Goal: Task Accomplishment & Management: Use online tool/utility

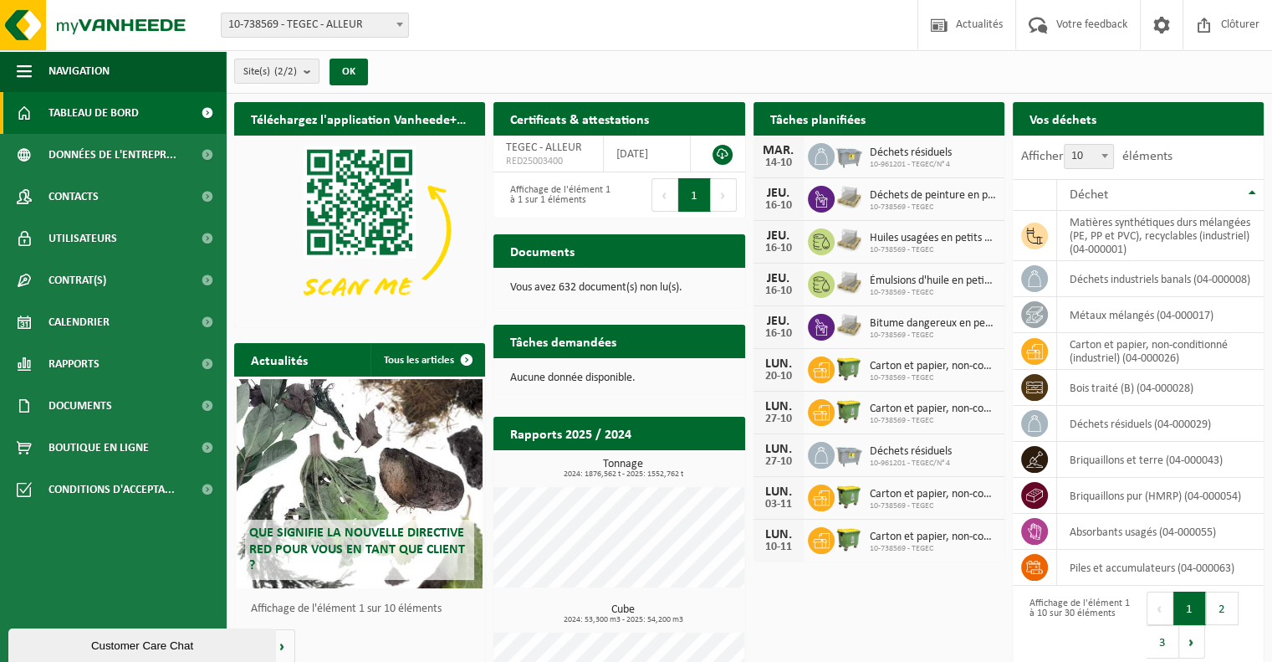
click at [64, 114] on span "Tableau de bord" at bounding box center [94, 113] width 90 height 42
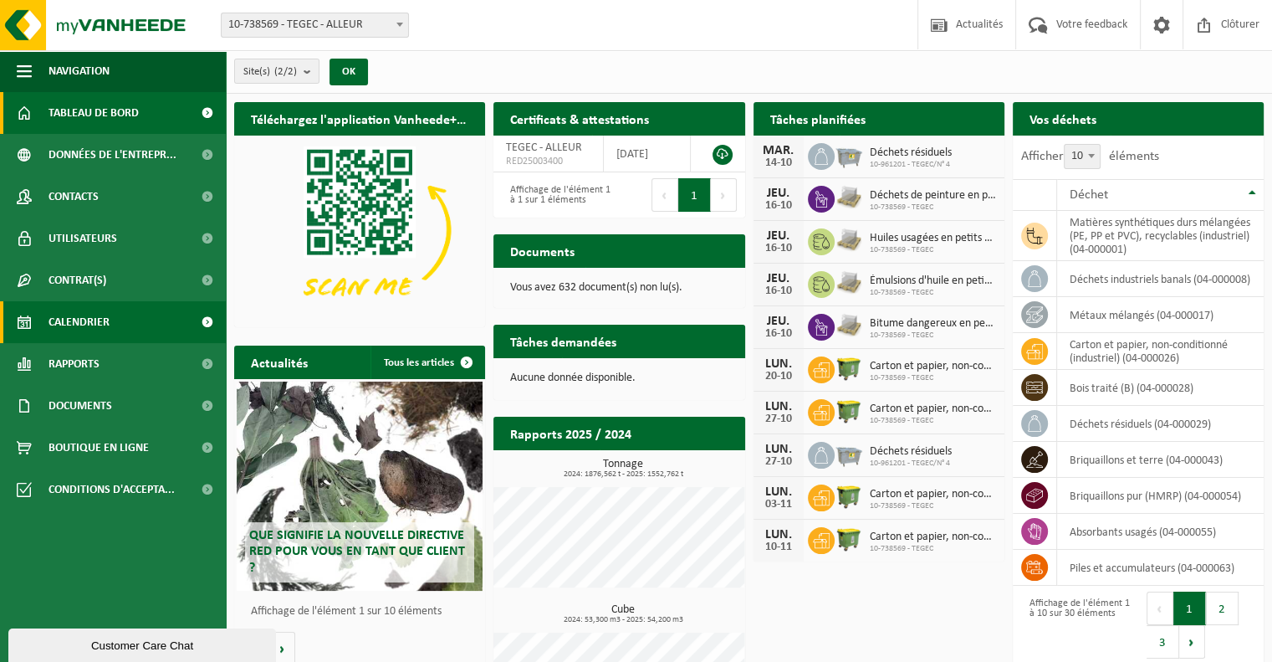
click at [92, 330] on span "Calendrier" at bounding box center [79, 322] width 61 height 42
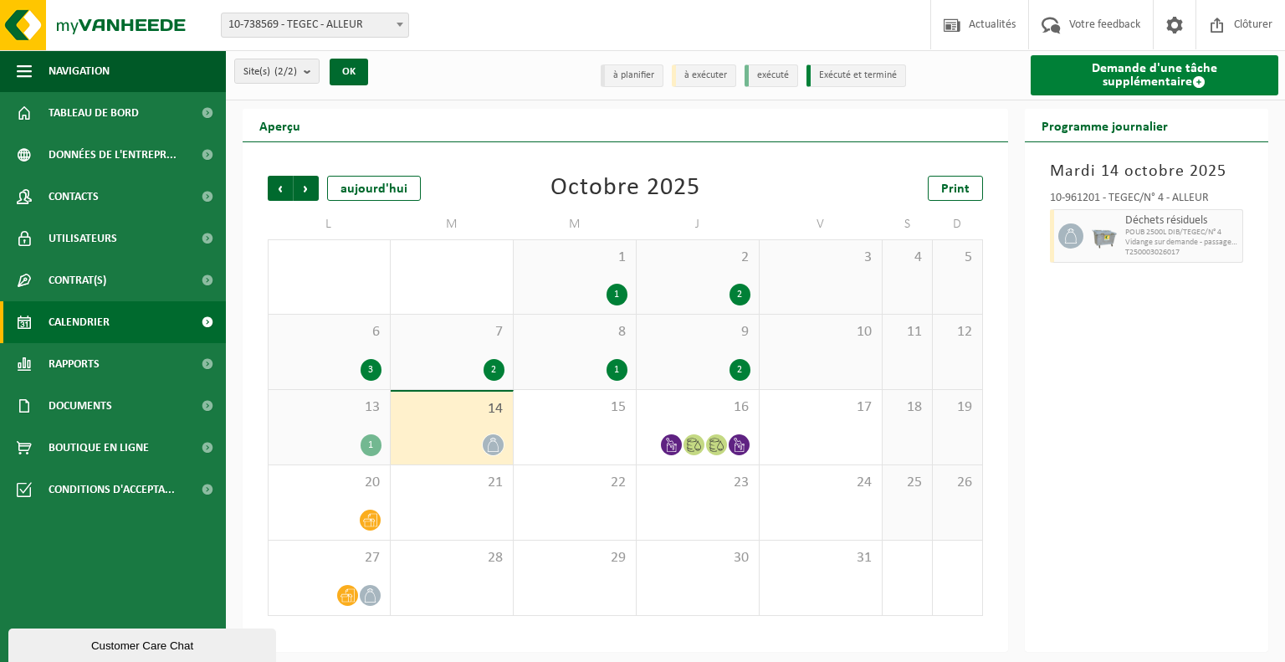
click at [1123, 74] on link "Demande d'une tâche supplémentaire" at bounding box center [1155, 75] width 248 height 40
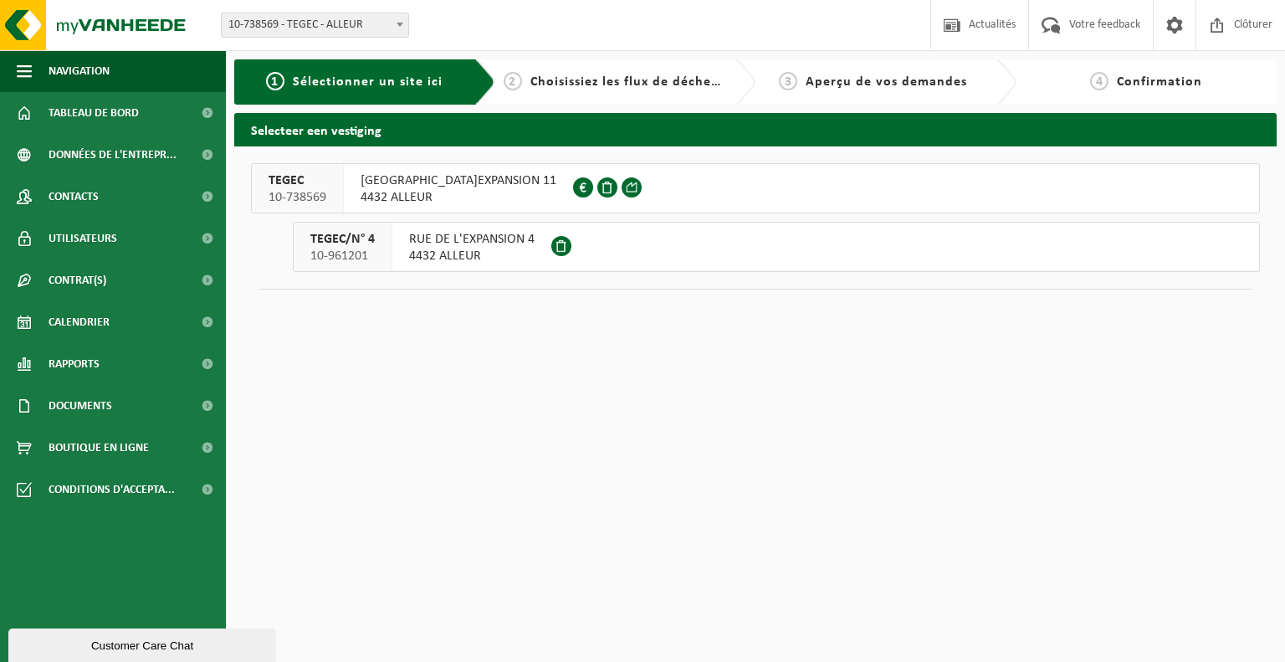
click at [416, 182] on span "RUE DE L'EXPANSION 11" at bounding box center [459, 180] width 196 height 17
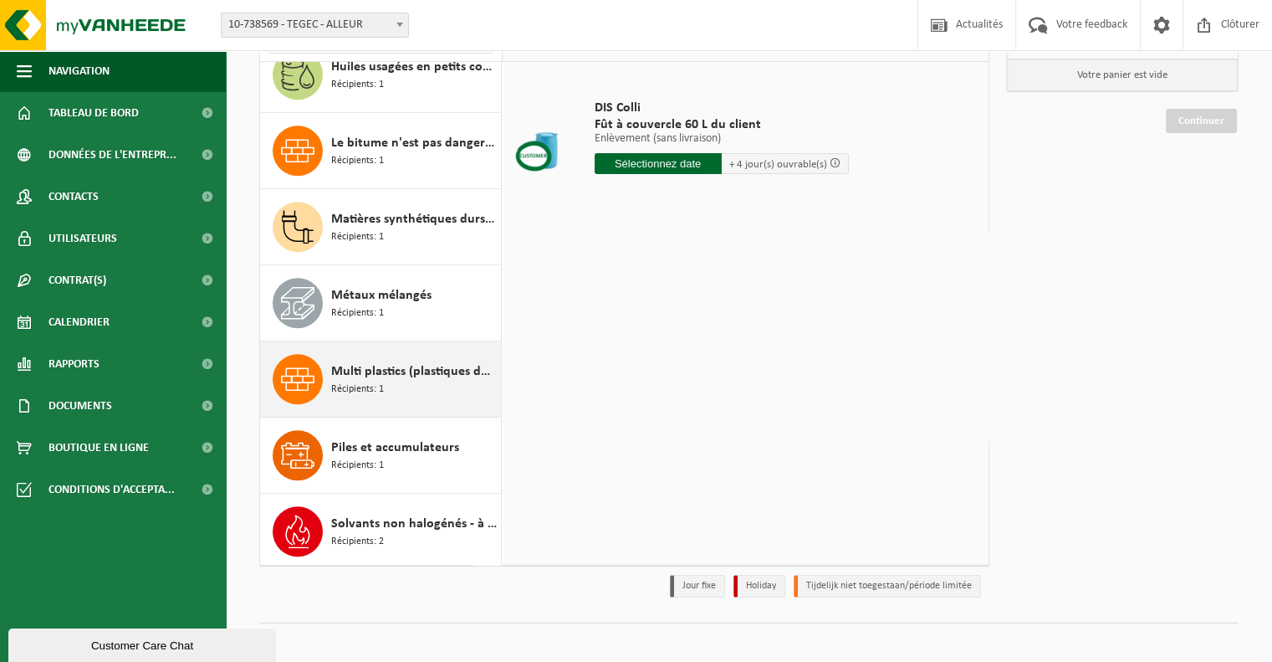
scroll to position [154, 0]
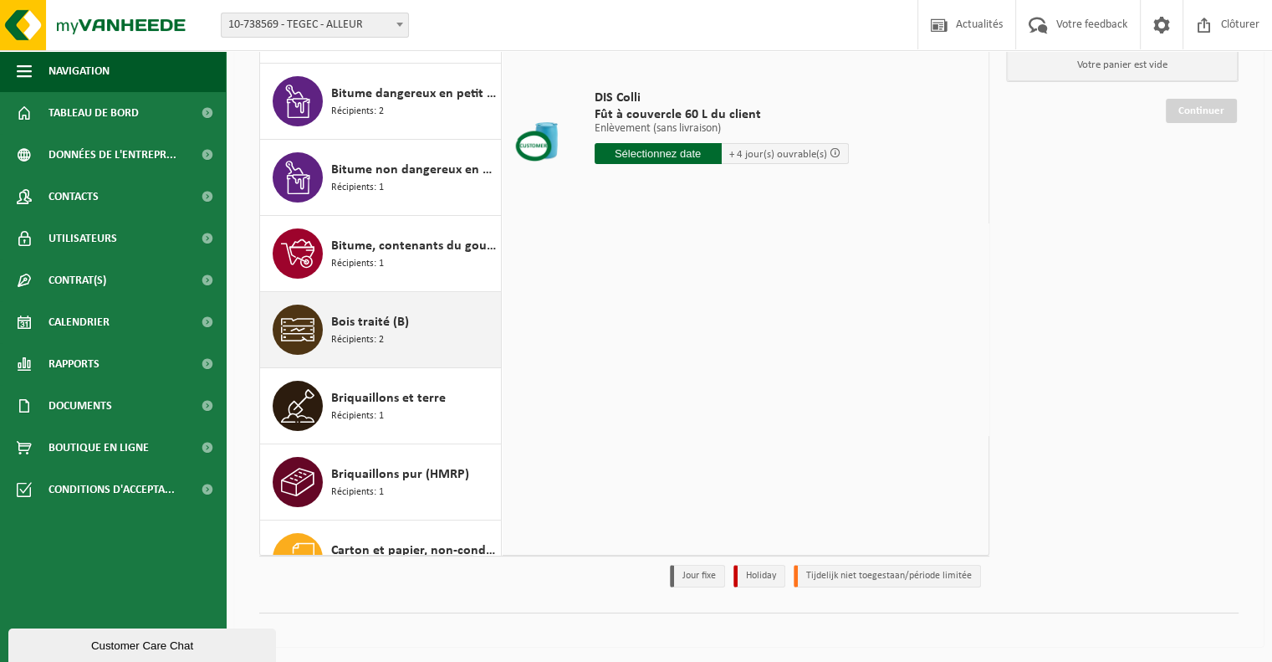
click at [376, 337] on span "Récipients: 2" at bounding box center [357, 340] width 53 height 16
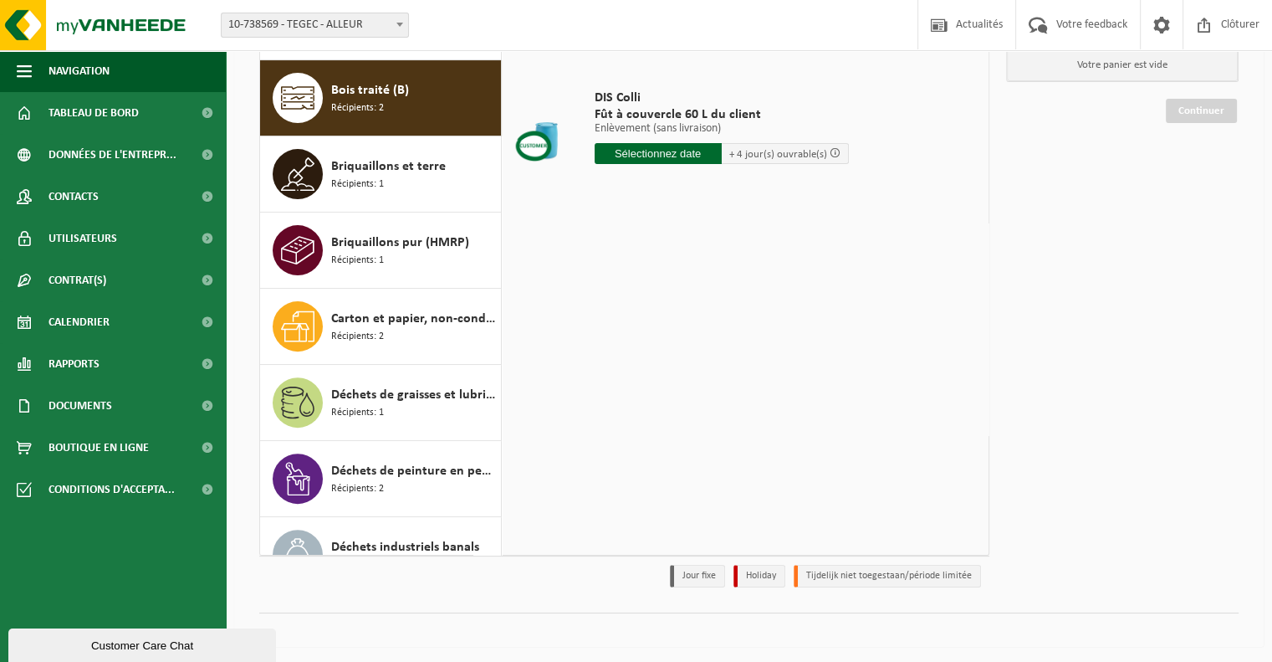
scroll to position [532, 0]
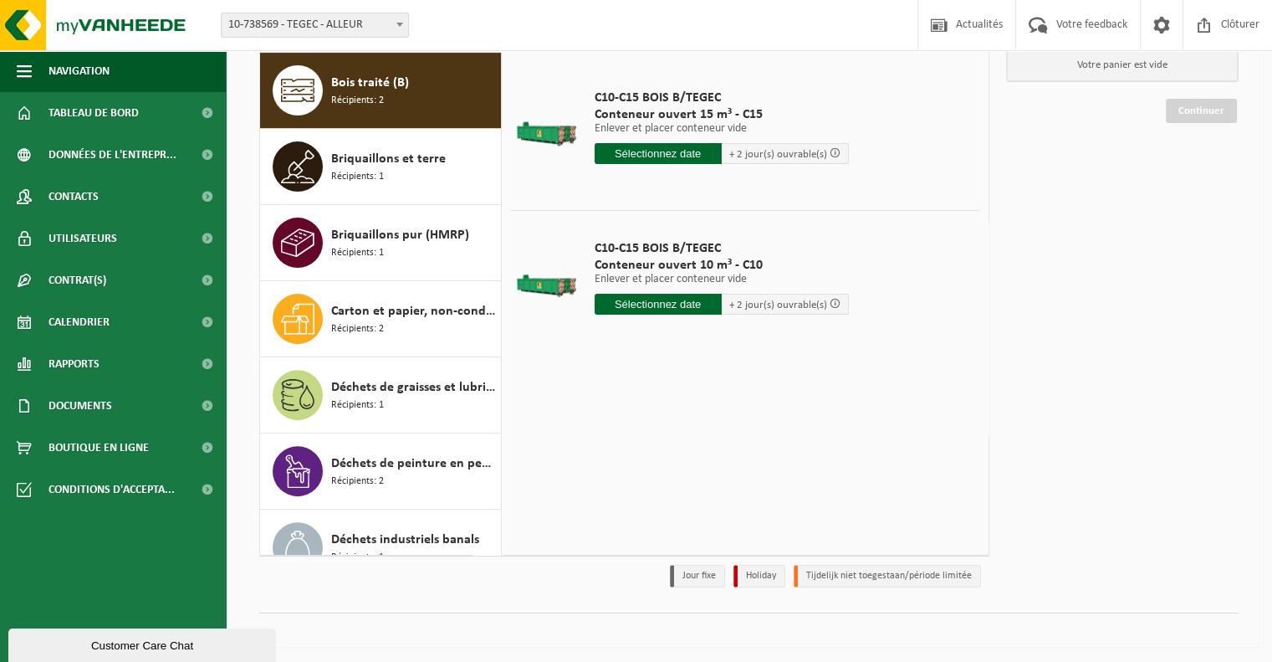
click at [670, 307] on input "text" at bounding box center [658, 304] width 127 height 21
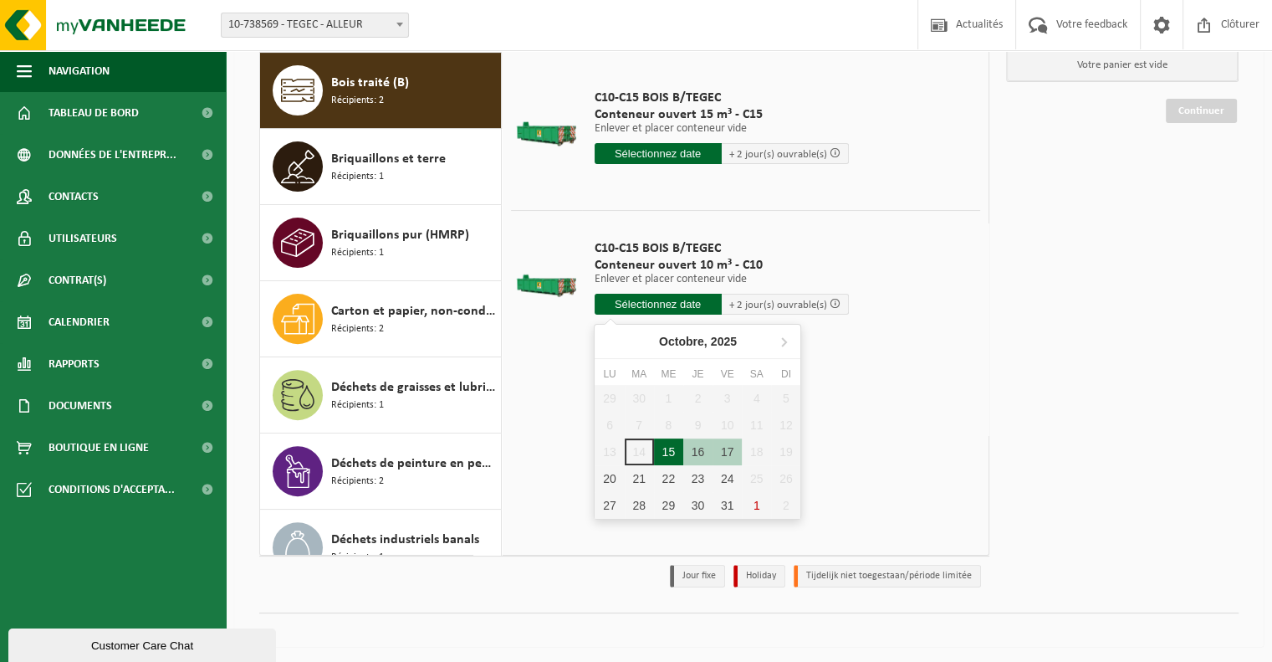
click at [673, 451] on div "15" at bounding box center [668, 451] width 29 height 27
type input "à partir de [DATE]"
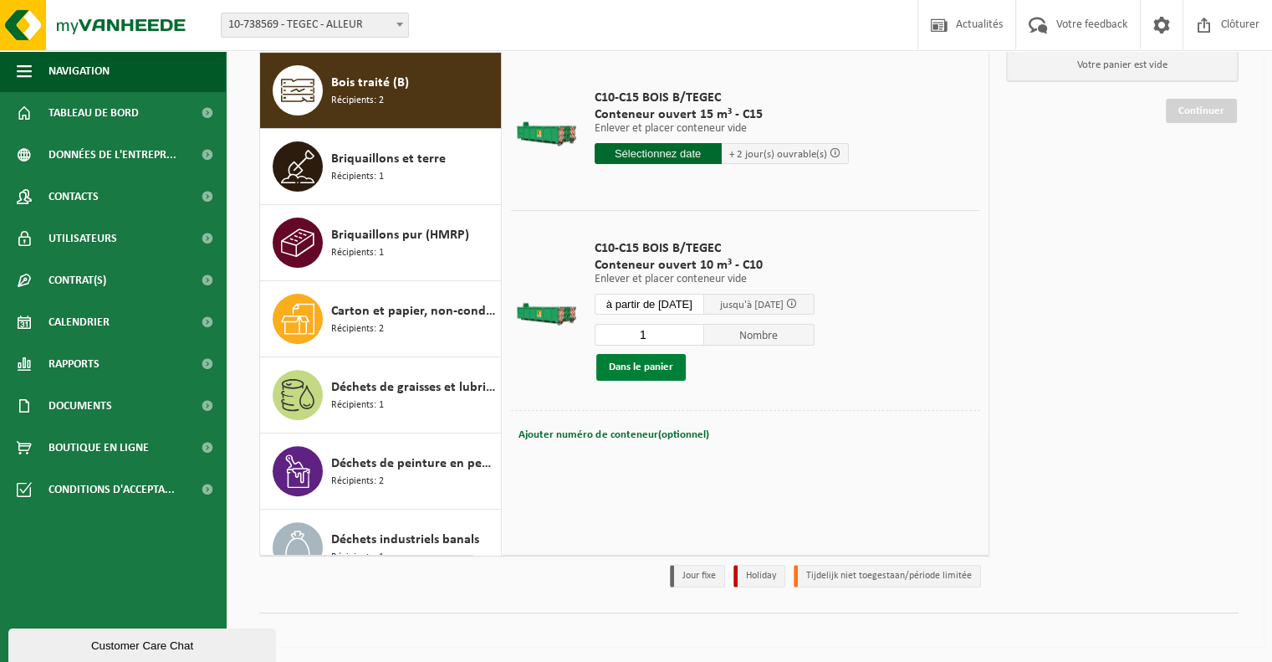
click at [666, 366] on button "Dans le panier" at bounding box center [641, 367] width 90 height 27
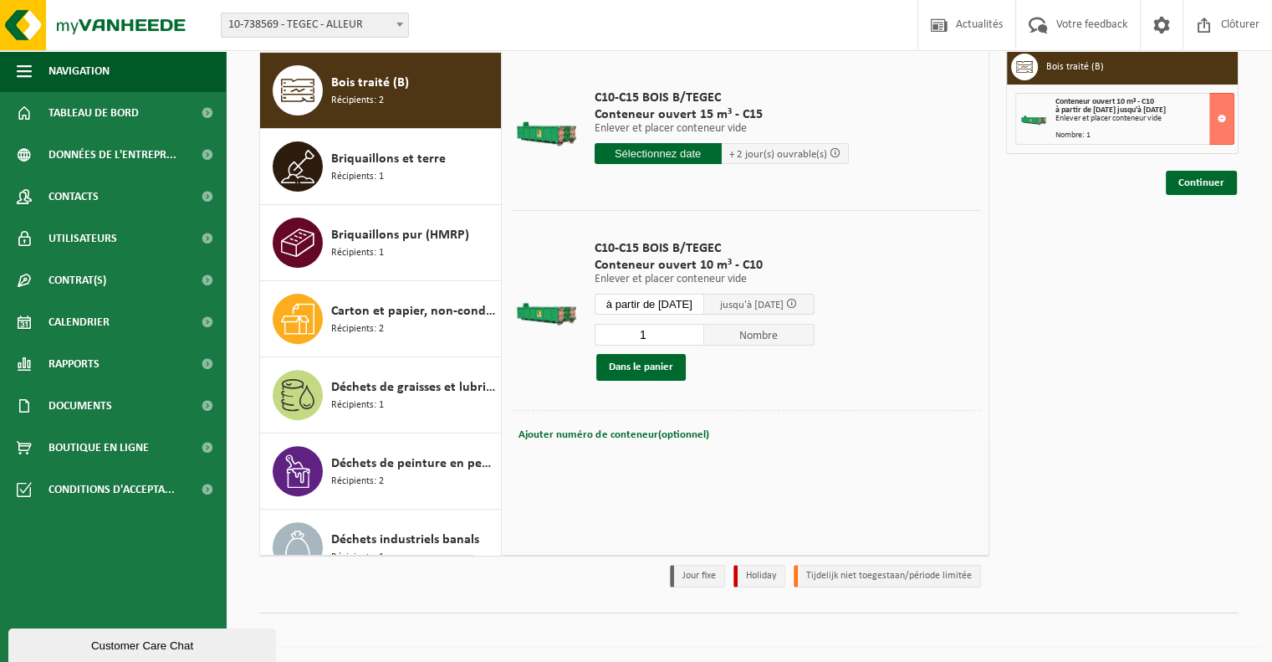
click at [655, 155] on input "text" at bounding box center [658, 153] width 127 height 21
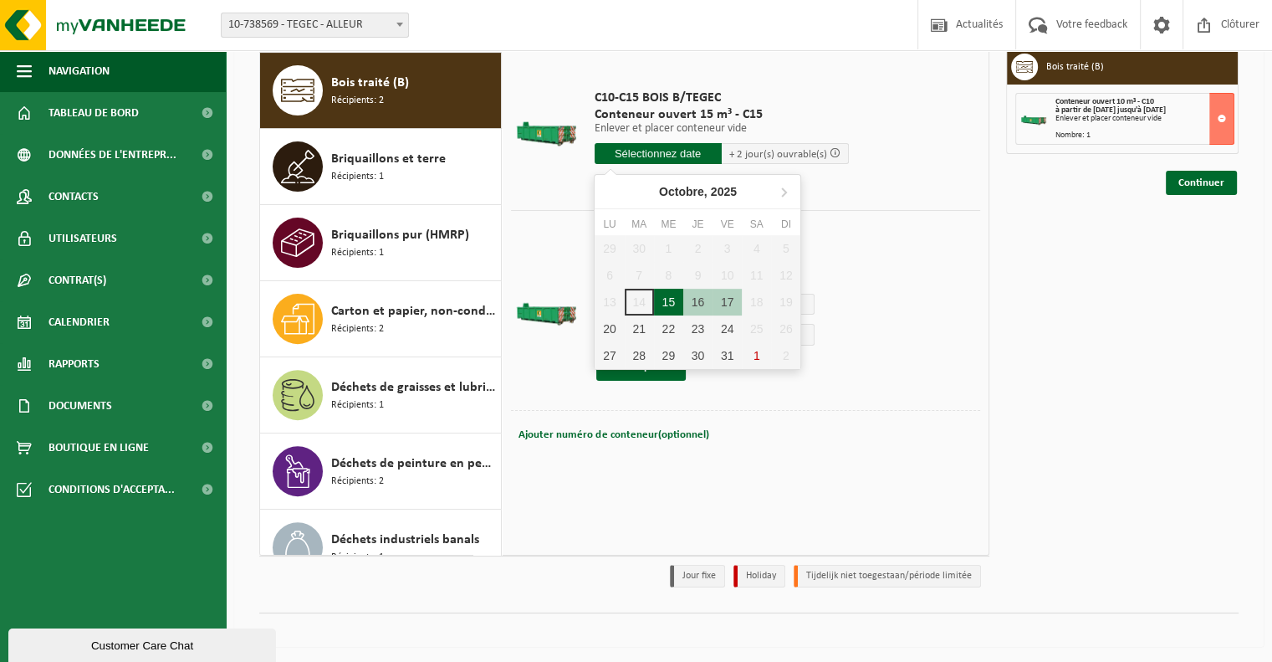
click at [671, 300] on div "15" at bounding box center [668, 302] width 29 height 27
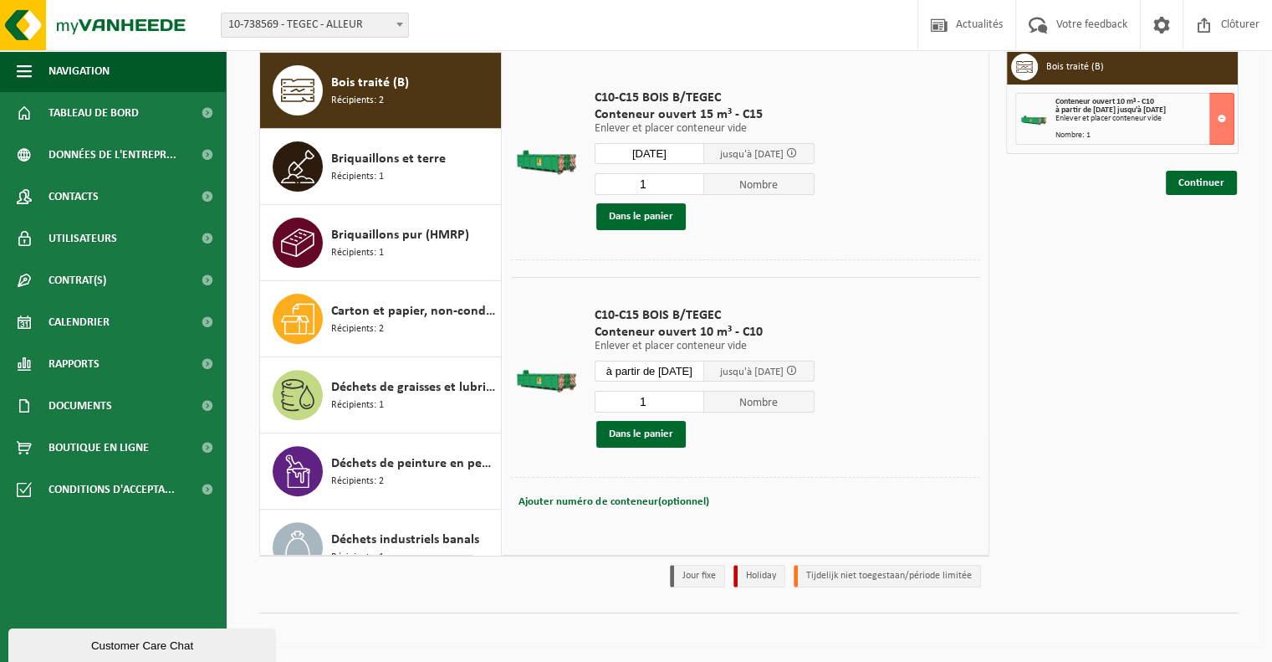
type input "à partir de 2025-10-15"
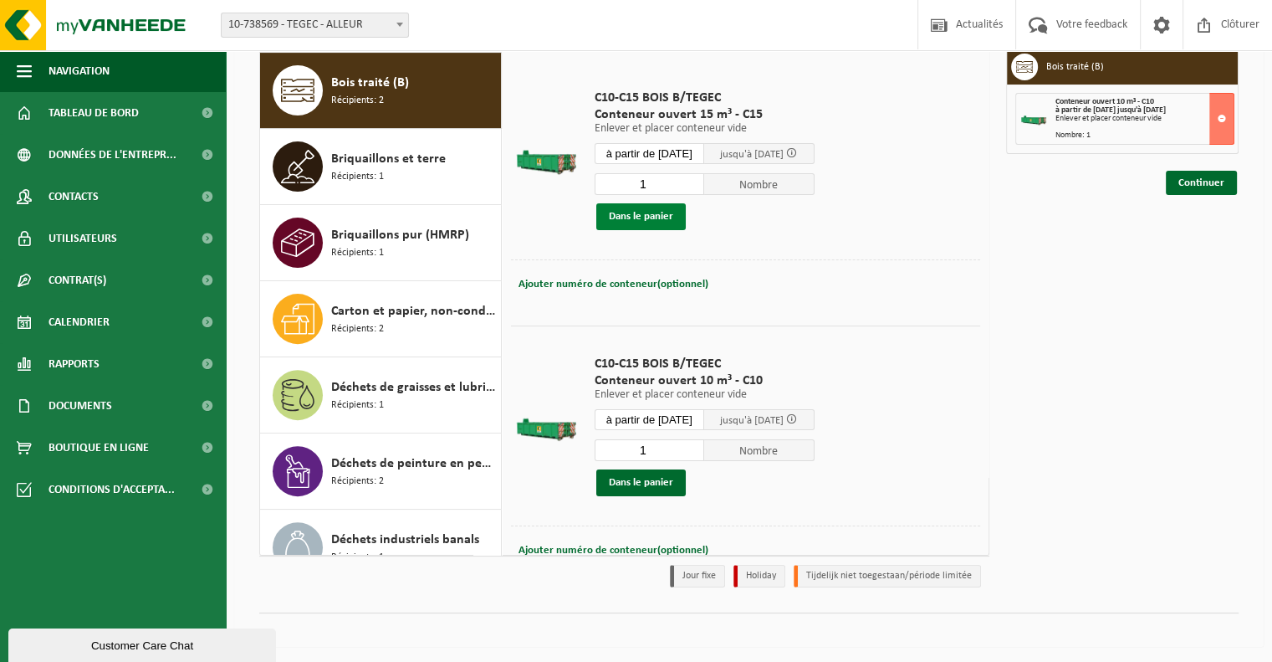
click at [675, 213] on button "Dans le panier" at bounding box center [641, 216] width 90 height 27
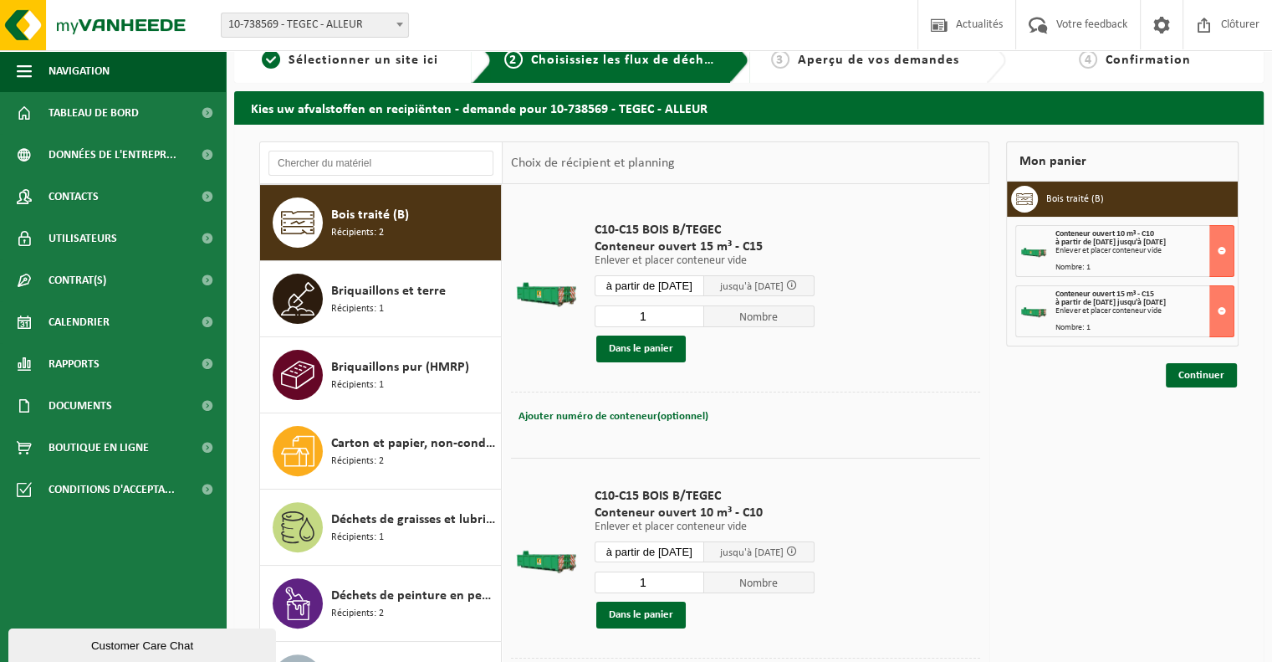
scroll to position [0, 0]
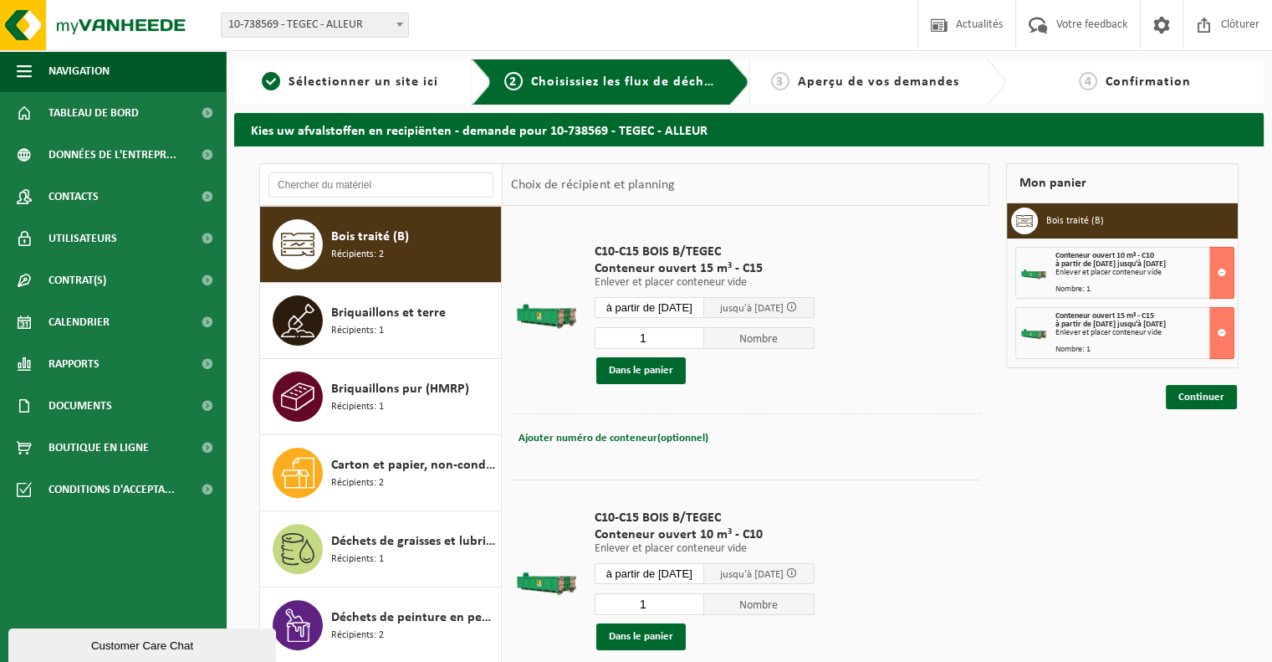
click at [1127, 330] on div "Enlever et placer conteneur vide" at bounding box center [1145, 333] width 178 height 8
click at [1181, 391] on link "Continuer" at bounding box center [1201, 397] width 71 height 24
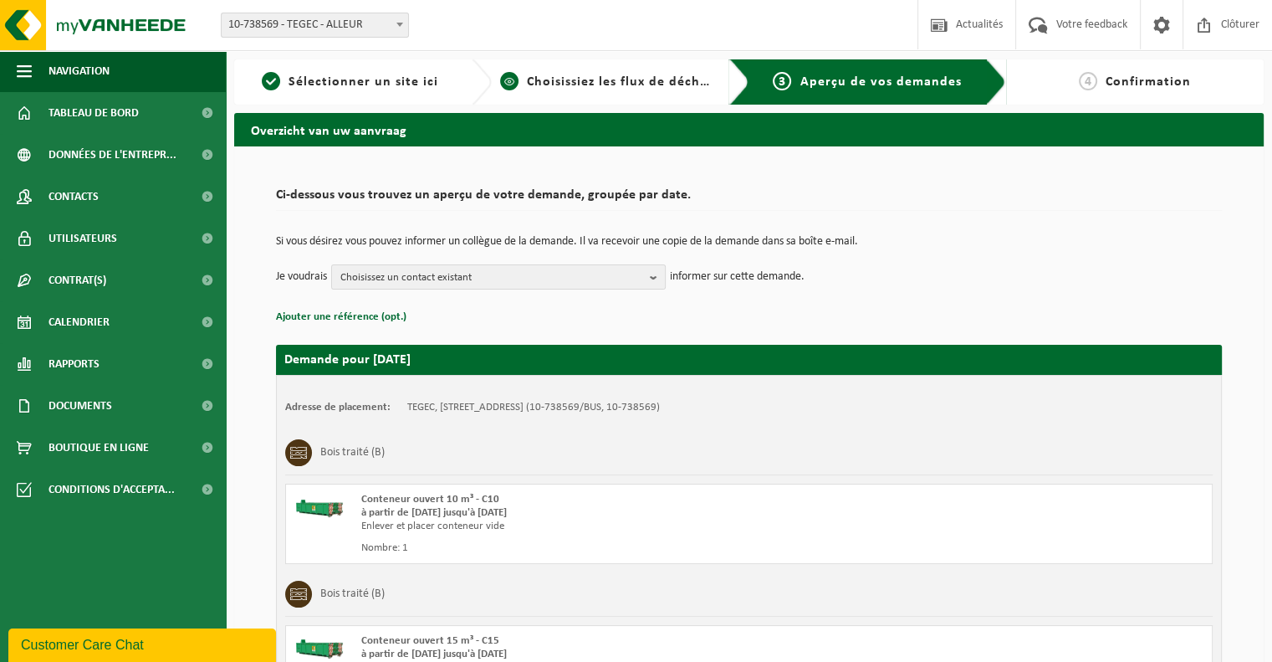
click at [601, 79] on span "Choisissiez les flux de déchets et récipients" at bounding box center [666, 81] width 279 height 13
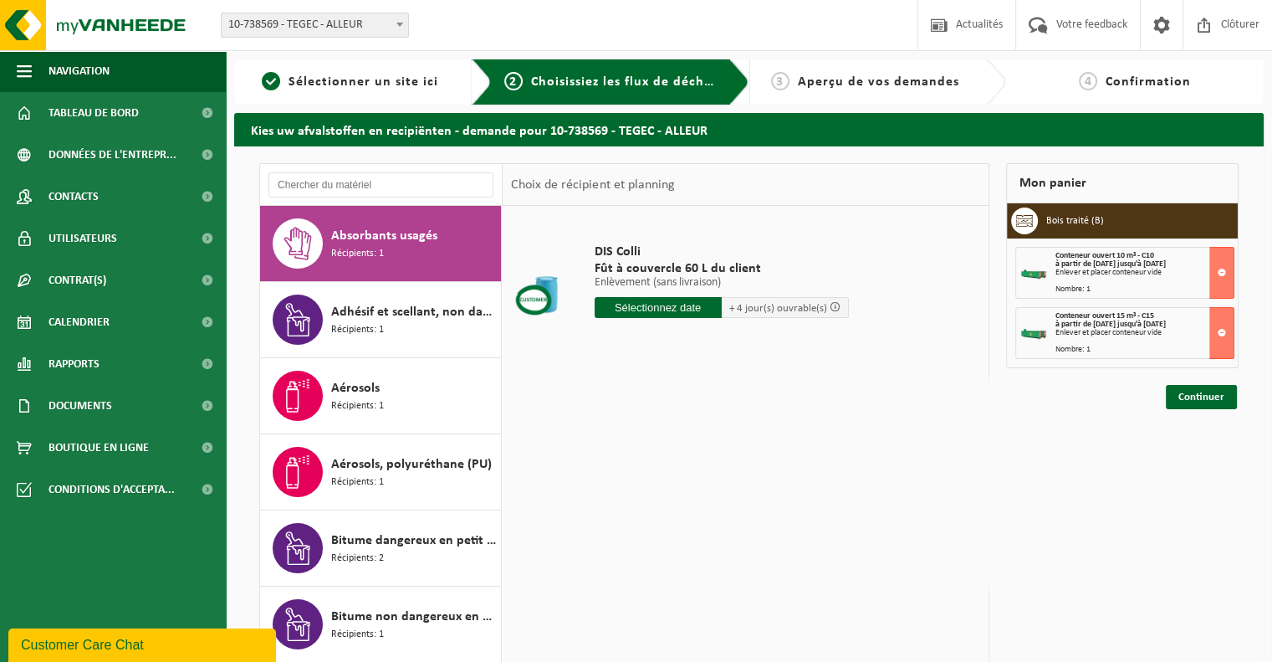
click at [389, 22] on span "10-738569 - TEGEC - ALLEUR" at bounding box center [315, 24] width 187 height 23
select select "149911"
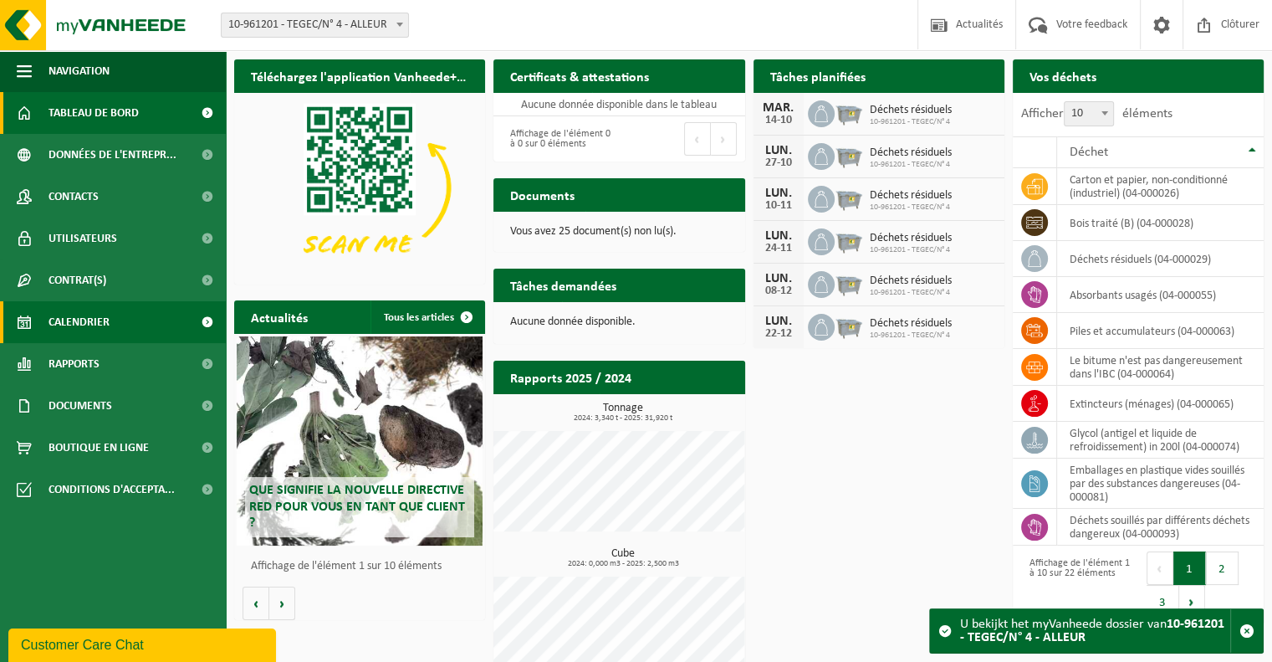
click at [95, 323] on span "Calendrier" at bounding box center [79, 322] width 61 height 42
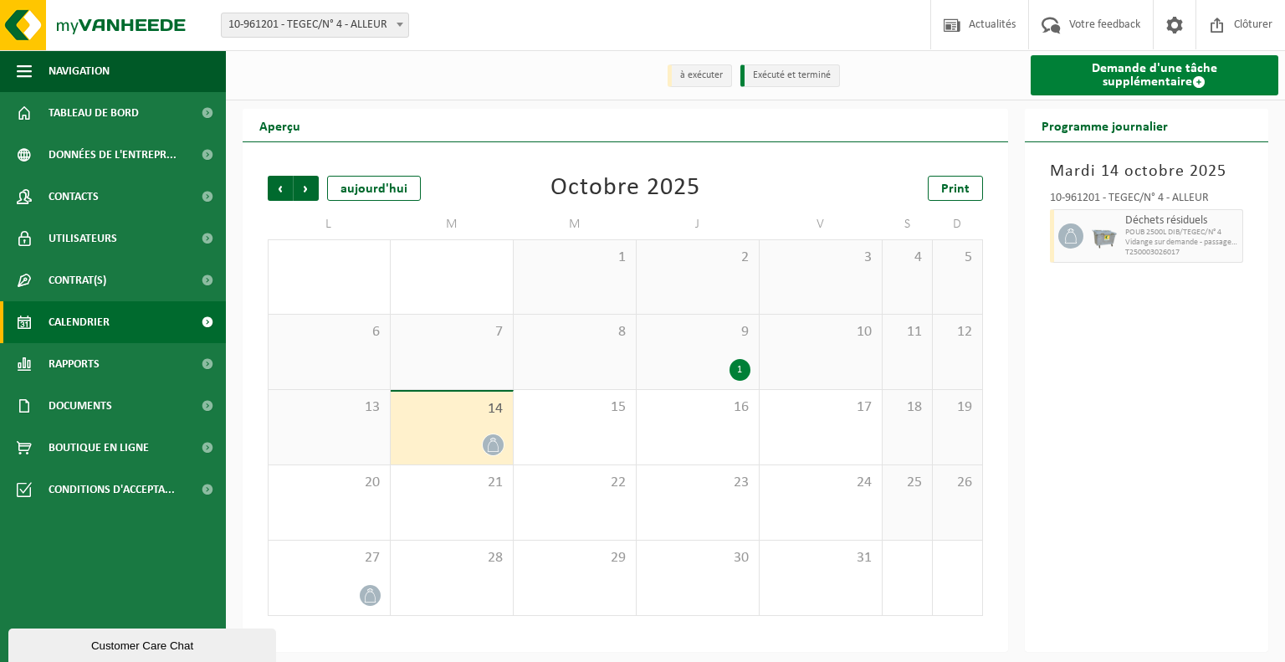
click at [1169, 86] on link "Demande d'une tâche supplémentaire" at bounding box center [1155, 75] width 248 height 40
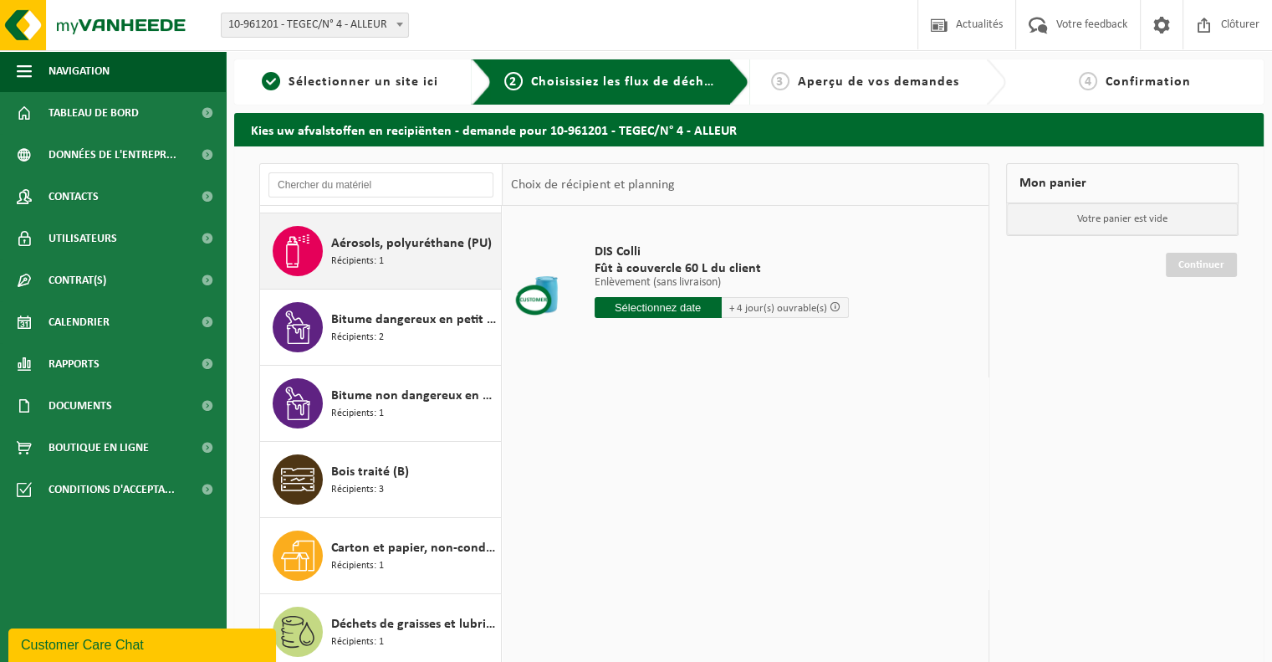
scroll to position [251, 0]
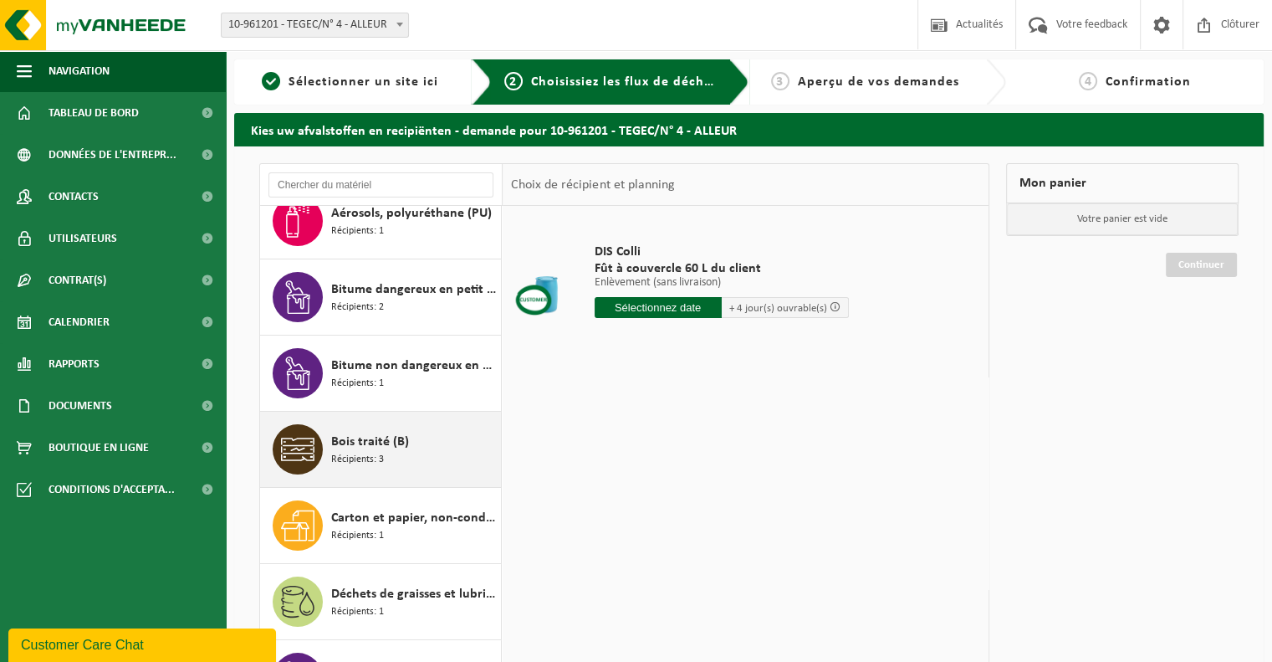
click at [384, 451] on div "Bois traité (B) Récipients: 3" at bounding box center [414, 449] width 166 height 50
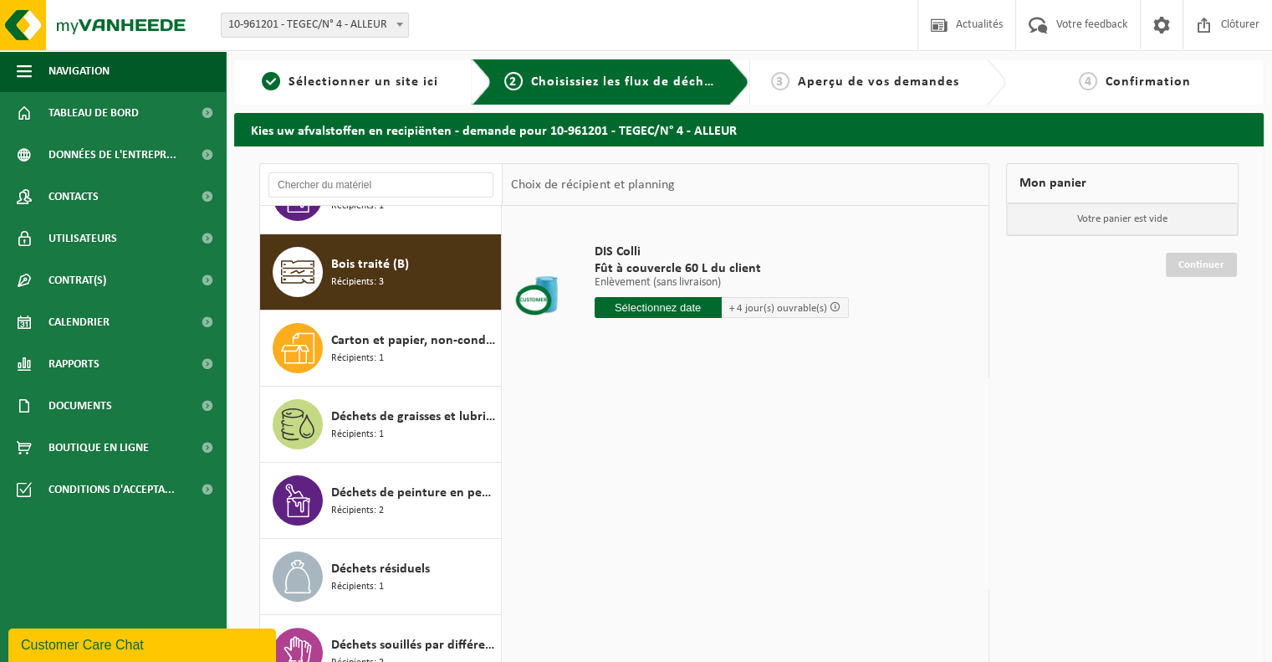
scroll to position [455, 0]
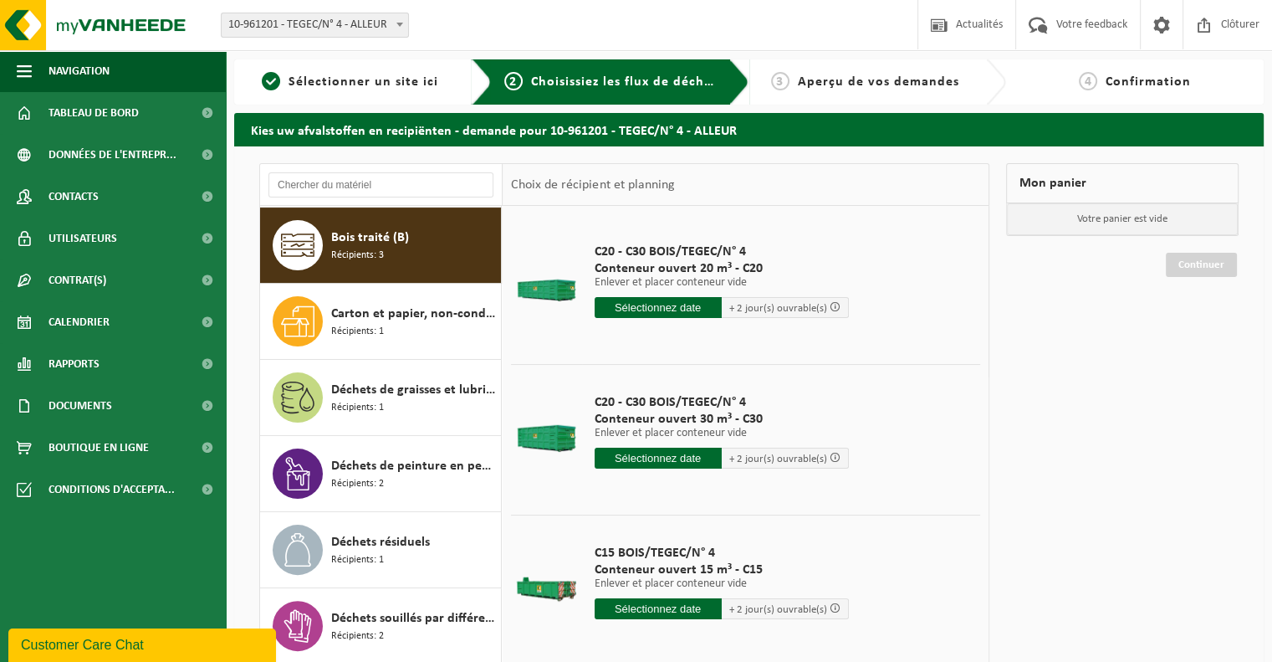
click at [387, 25] on span "10-961201 - TEGEC/N° 4 - ALLEUR" at bounding box center [315, 24] width 187 height 23
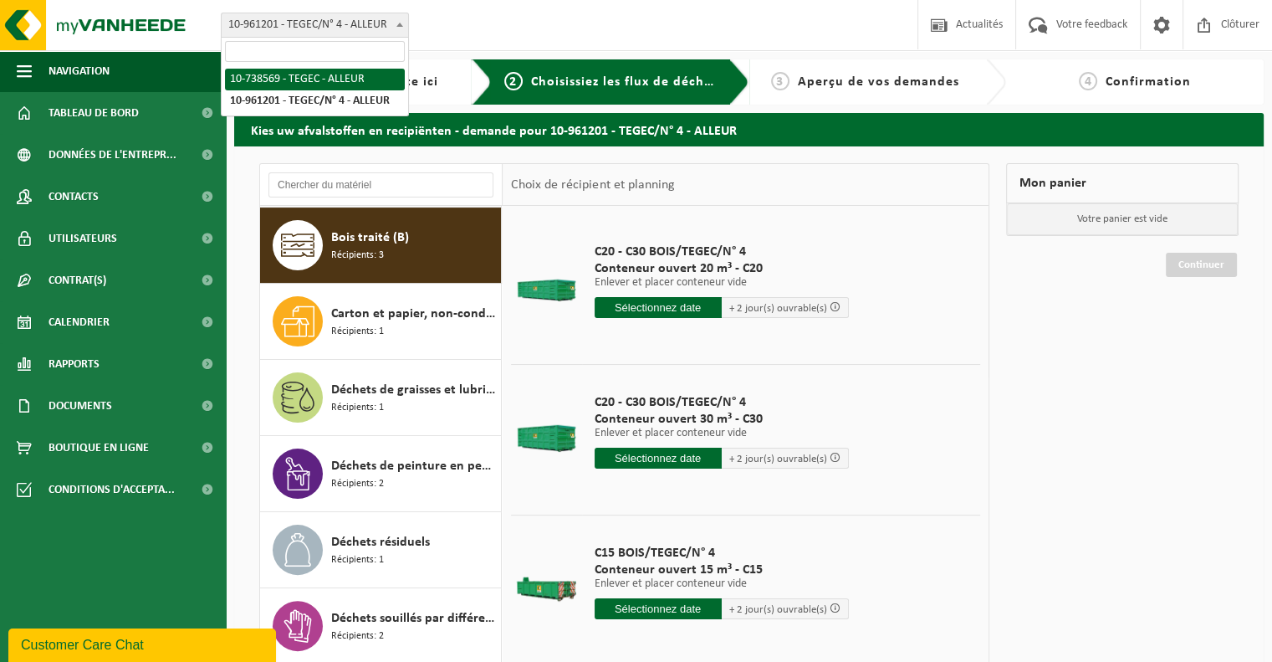
select select "37754"
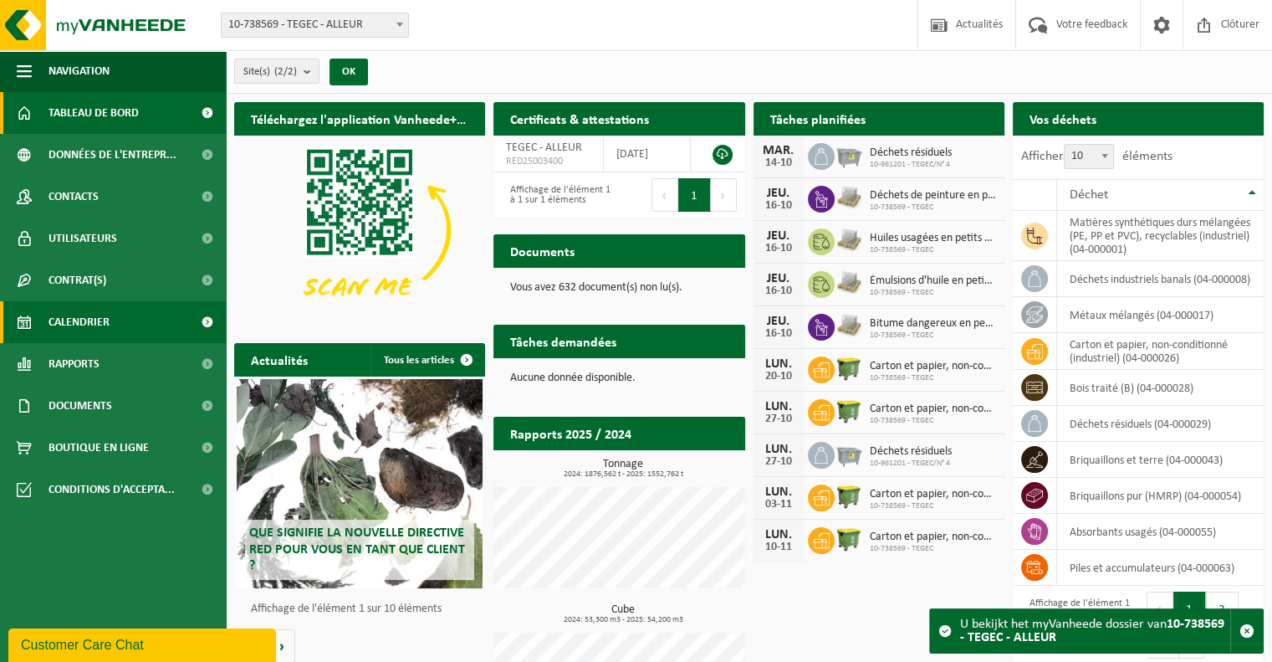
click at [105, 322] on span "Calendrier" at bounding box center [79, 322] width 61 height 42
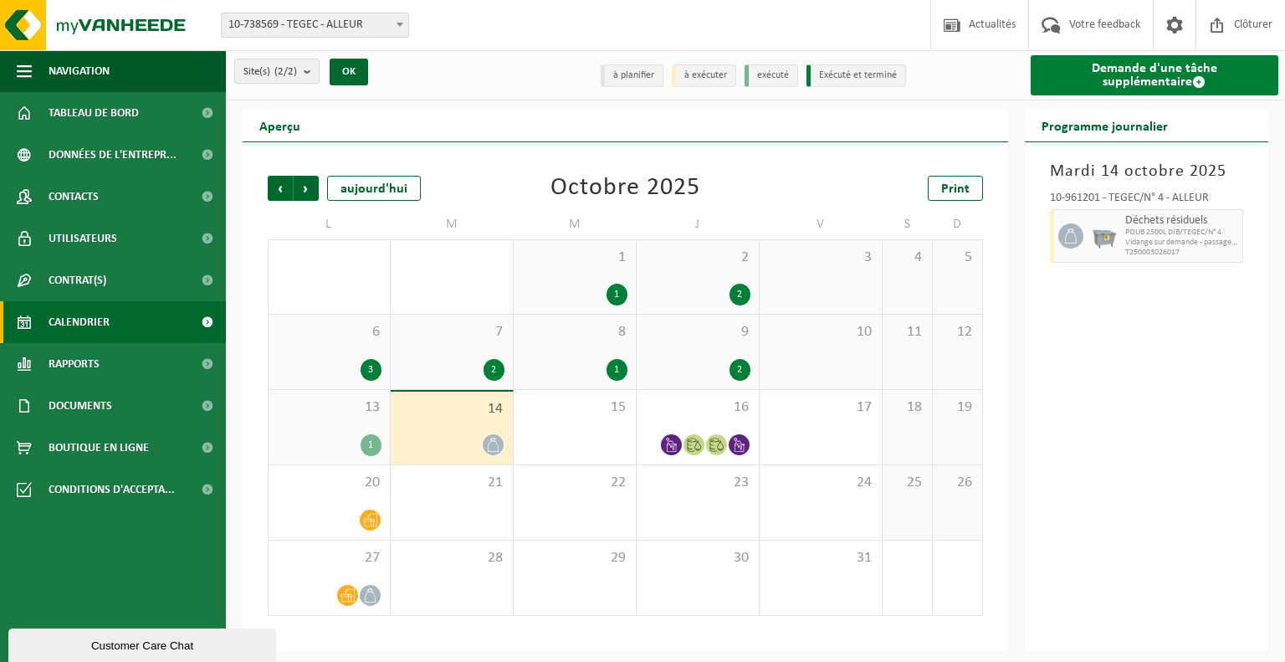
click at [1121, 69] on link "Demande d'une tâche supplémentaire" at bounding box center [1155, 75] width 248 height 40
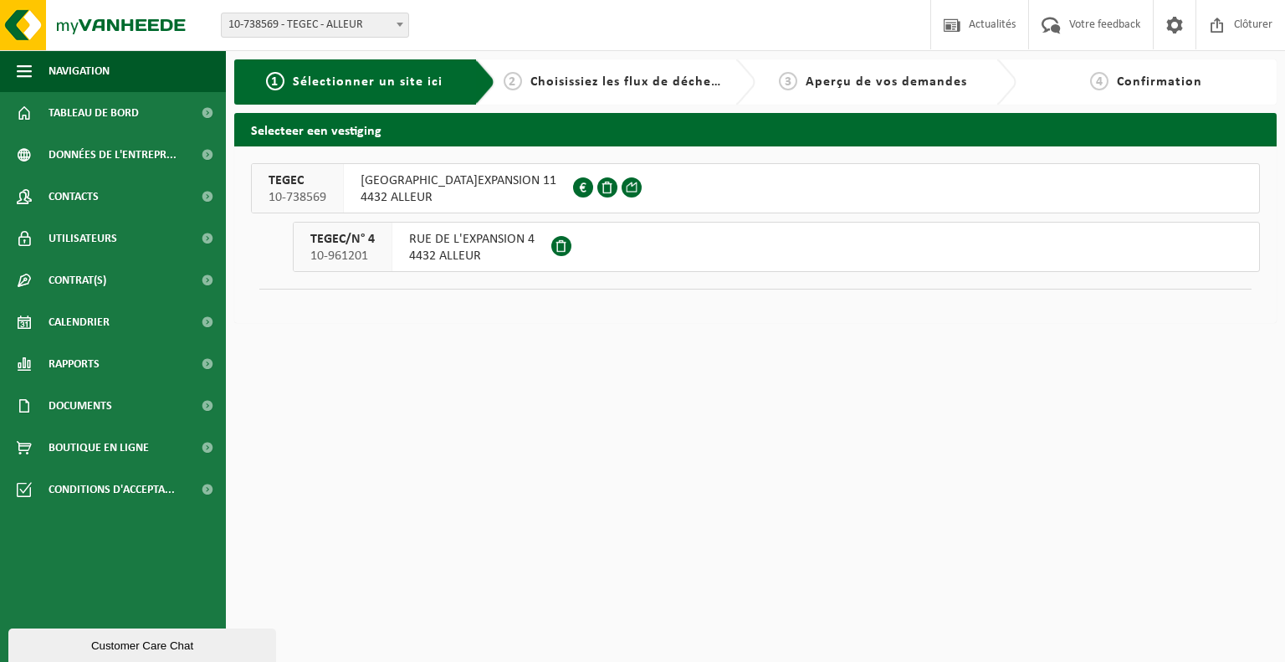
click at [465, 197] on span "4432 ALLEUR" at bounding box center [459, 197] width 196 height 17
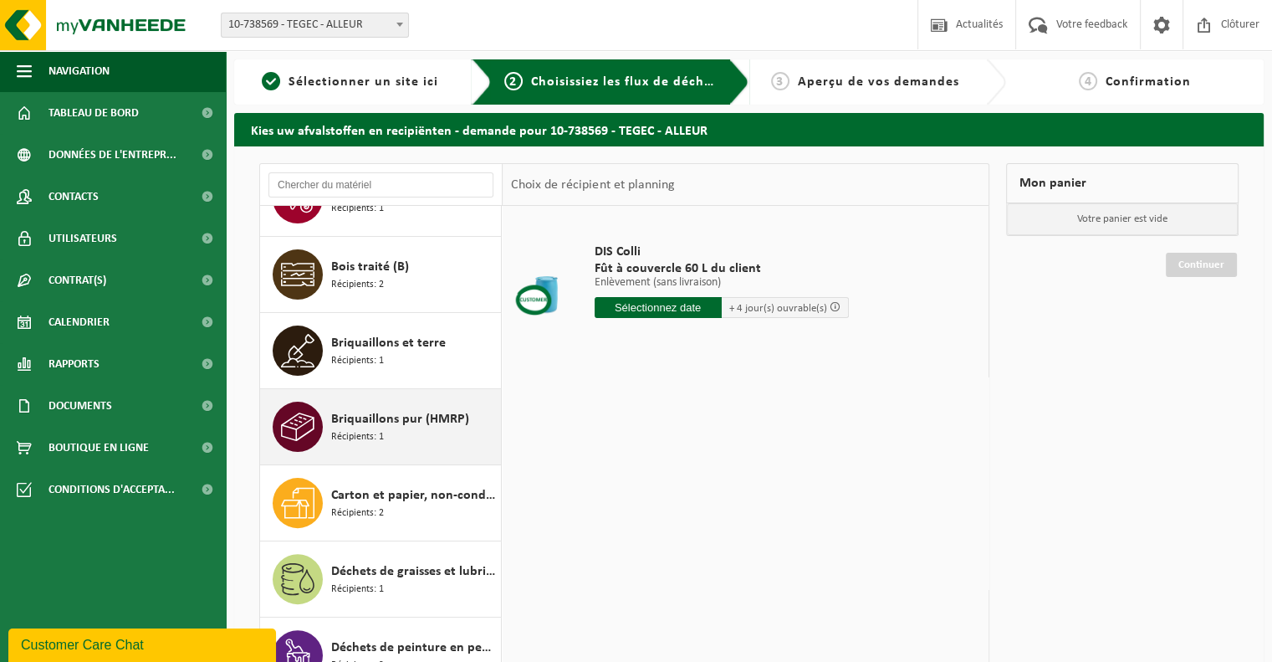
scroll to position [502, 0]
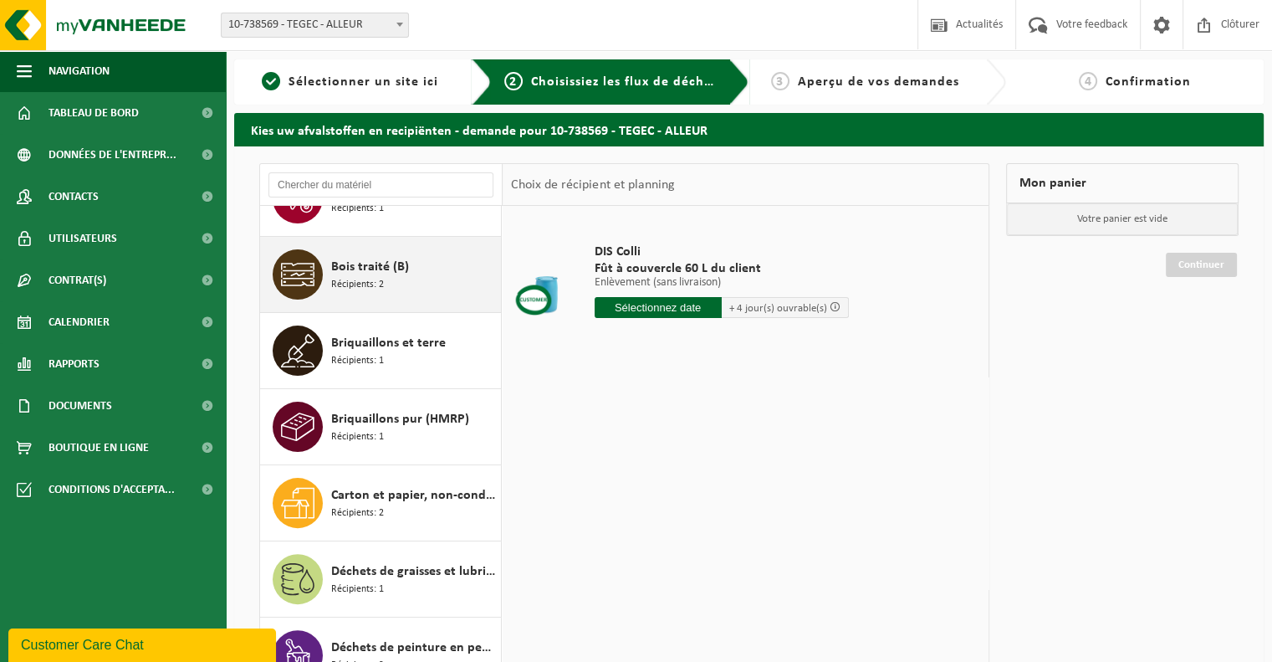
click at [411, 279] on div "Bois traité (B) Récipients: 2" at bounding box center [414, 274] width 166 height 50
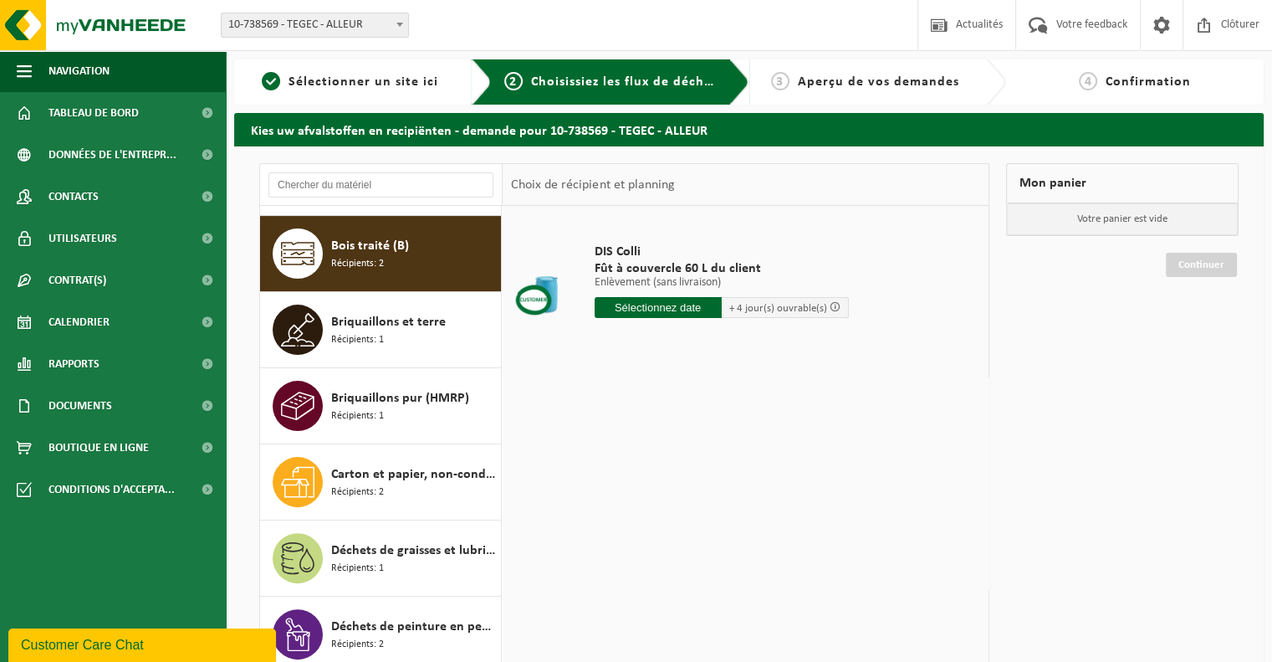
scroll to position [532, 0]
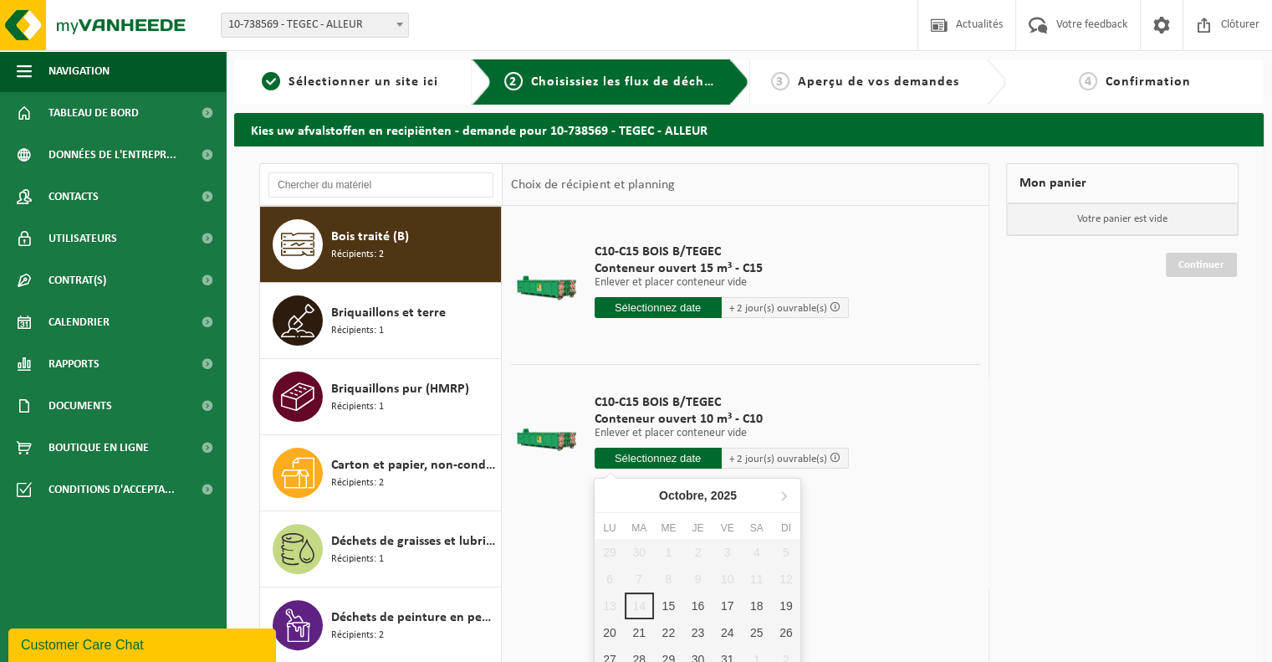
click at [691, 462] on input "text" at bounding box center [658, 458] width 127 height 21
click at [669, 609] on div "15" at bounding box center [668, 605] width 29 height 27
type input "à partir de 2025-10-15"
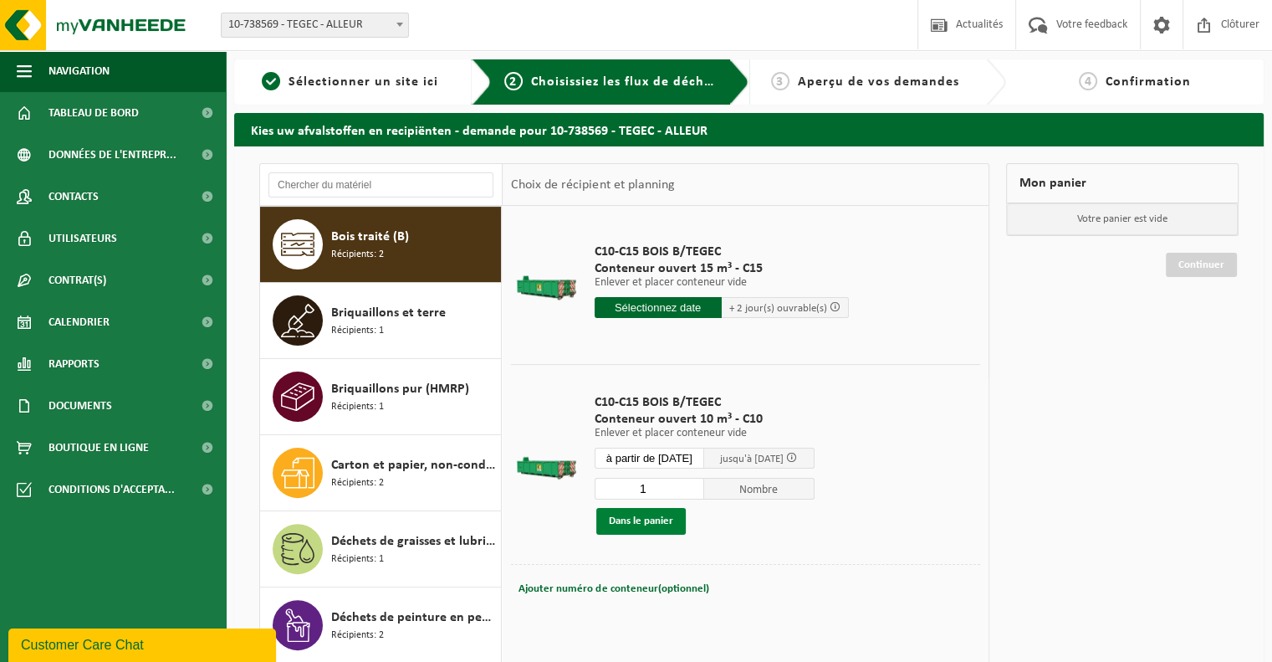
click at [660, 517] on button "Dans le panier" at bounding box center [641, 521] width 90 height 27
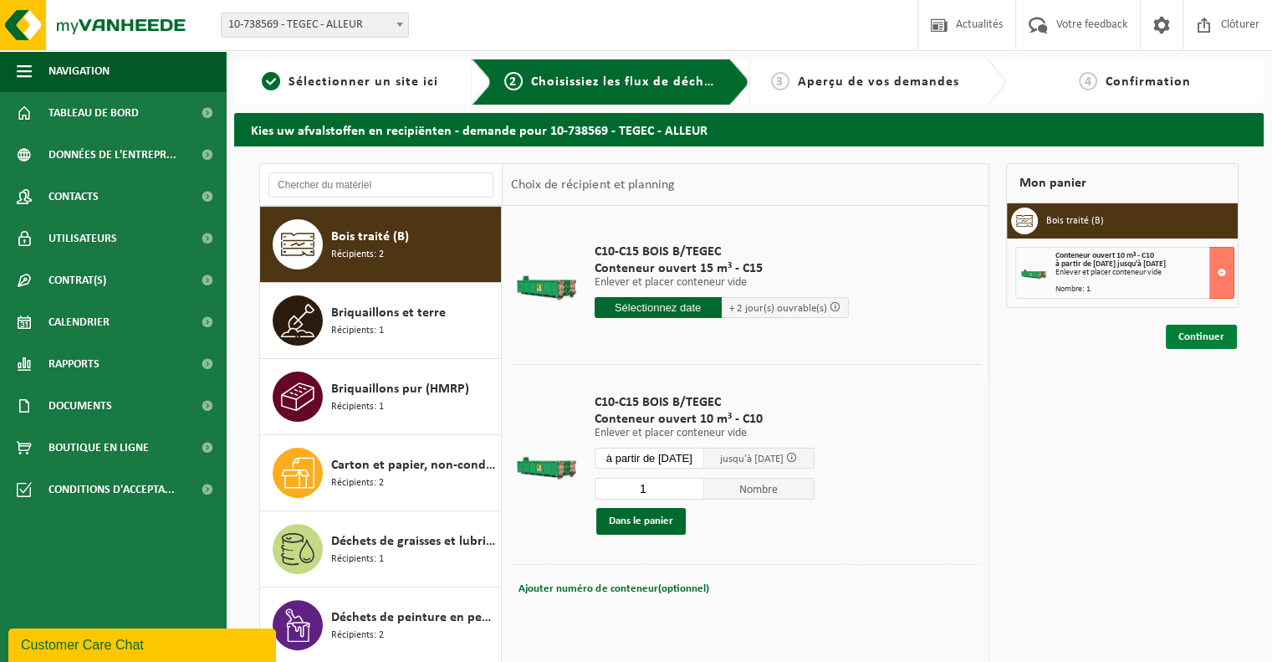
click at [1190, 332] on link "Continuer" at bounding box center [1201, 337] width 71 height 24
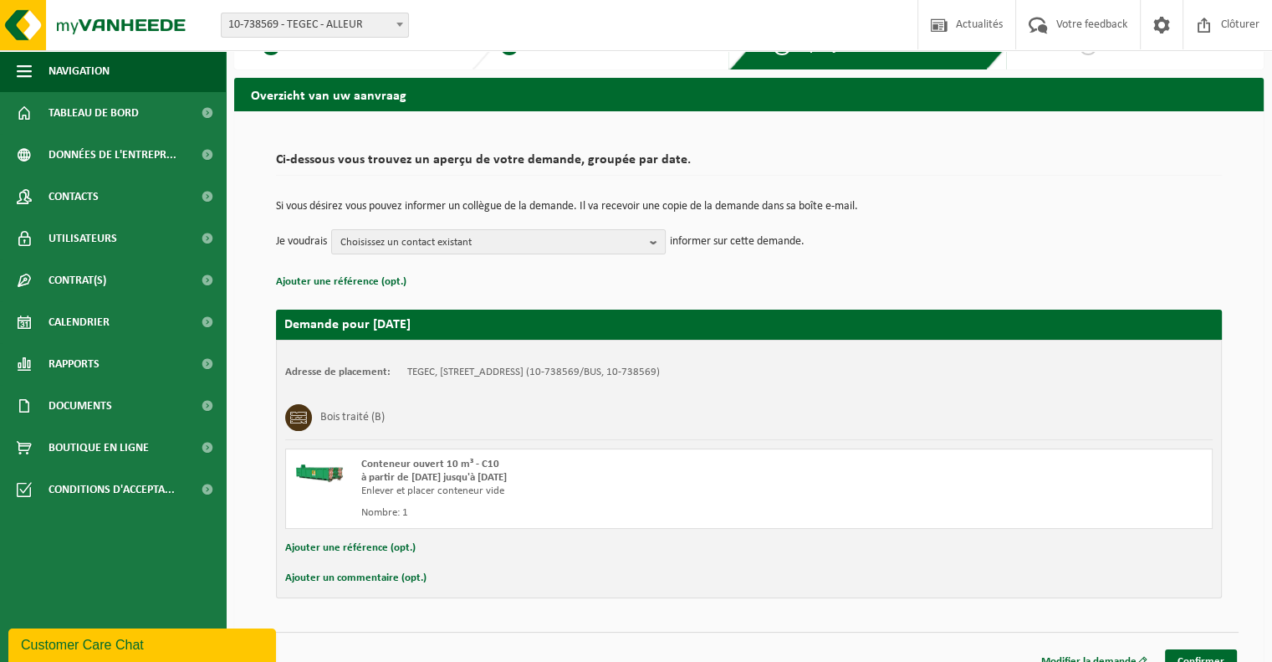
scroll to position [54, 0]
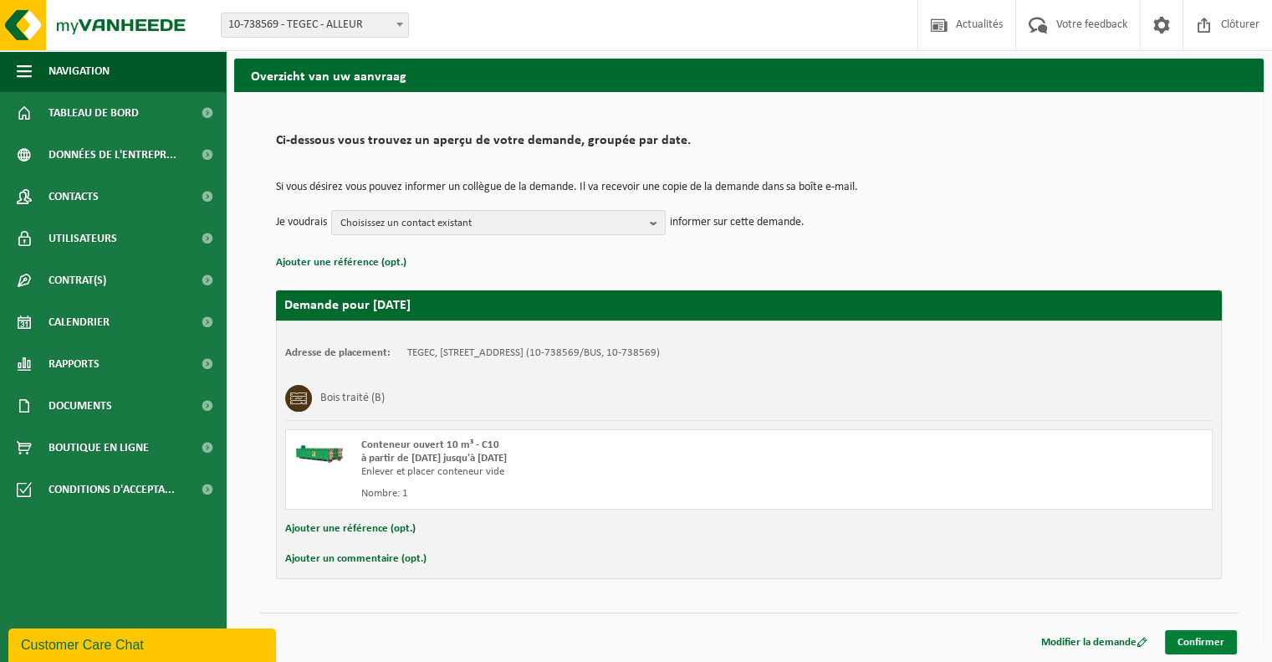
click at [1189, 638] on link "Confirmer" at bounding box center [1201, 642] width 72 height 24
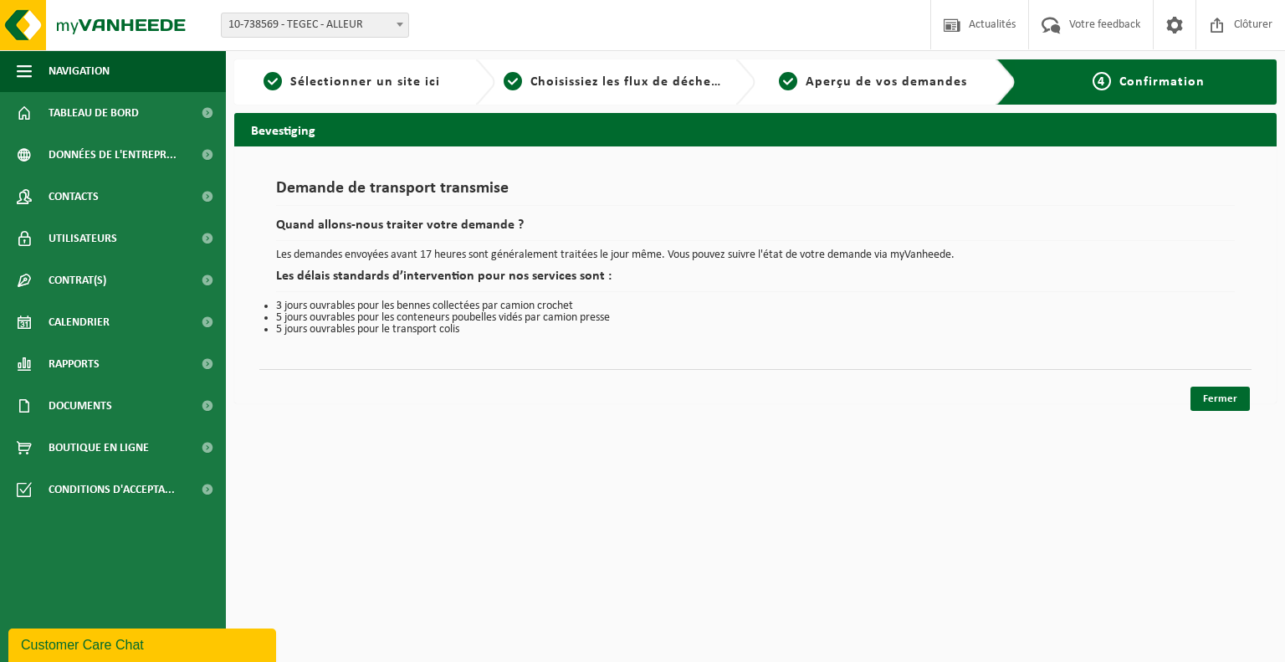
click at [386, 23] on span "10-738569 - TEGEC - ALLEUR" at bounding box center [315, 24] width 187 height 23
select select "149911"
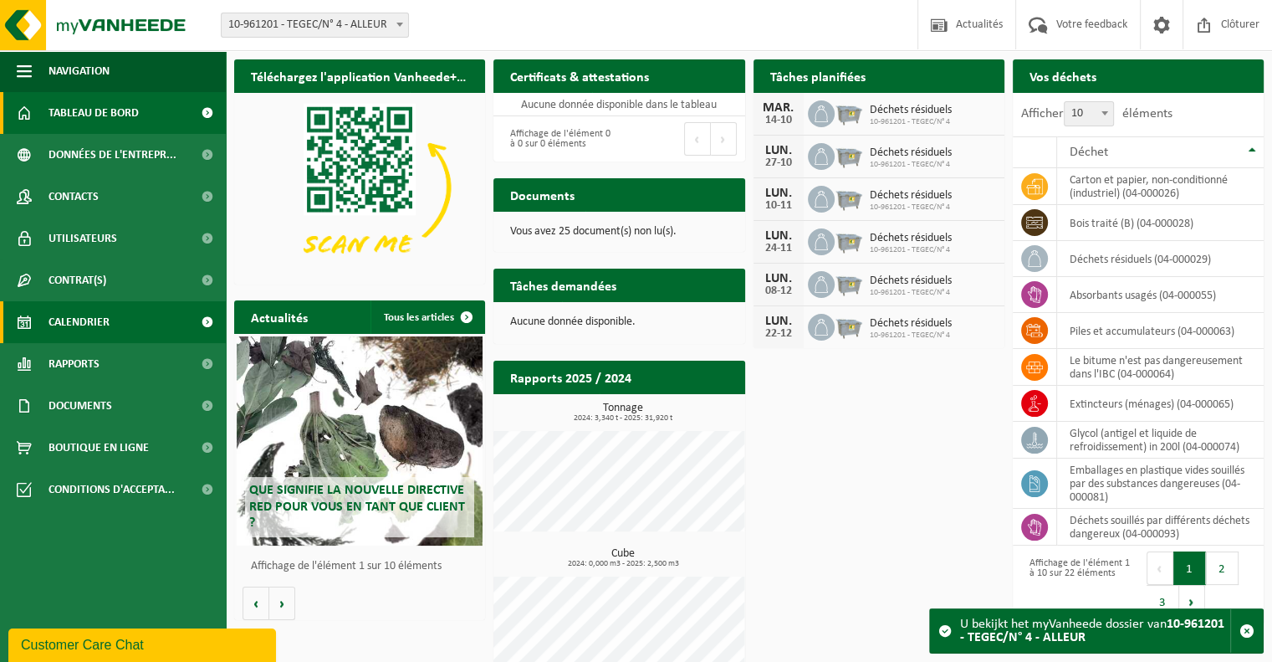
click at [114, 320] on link "Calendrier" at bounding box center [113, 322] width 226 height 42
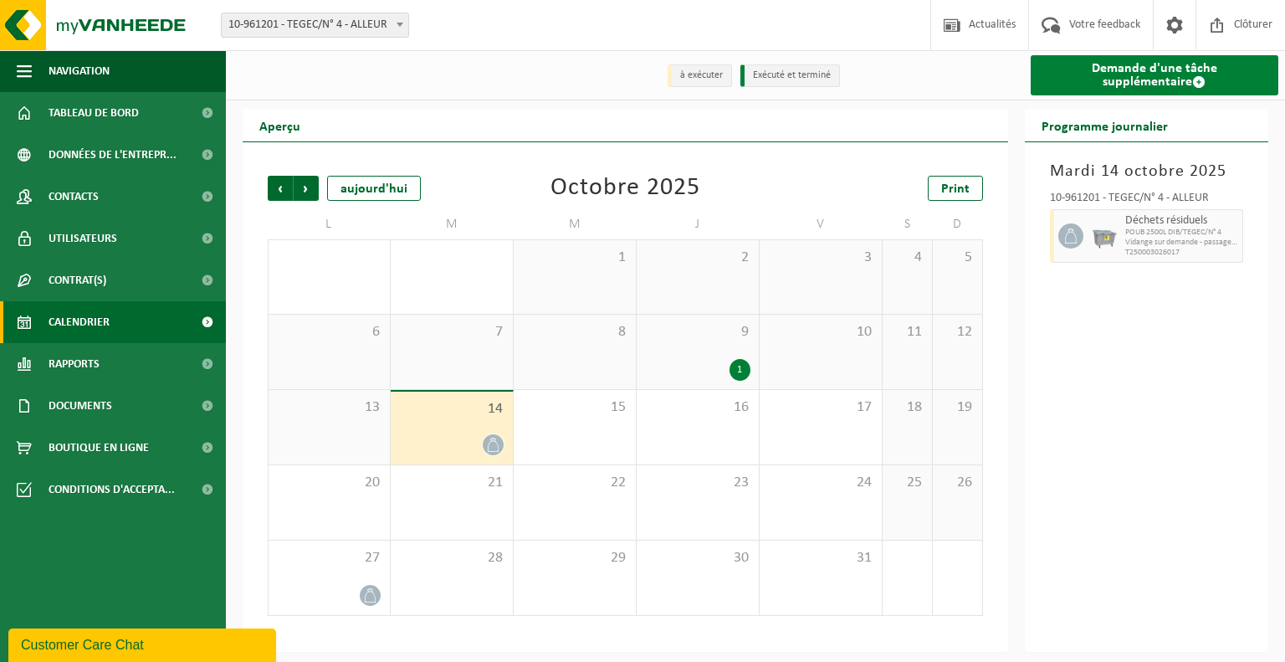
click at [1169, 69] on link "Demande d'une tâche supplémentaire" at bounding box center [1155, 75] width 248 height 40
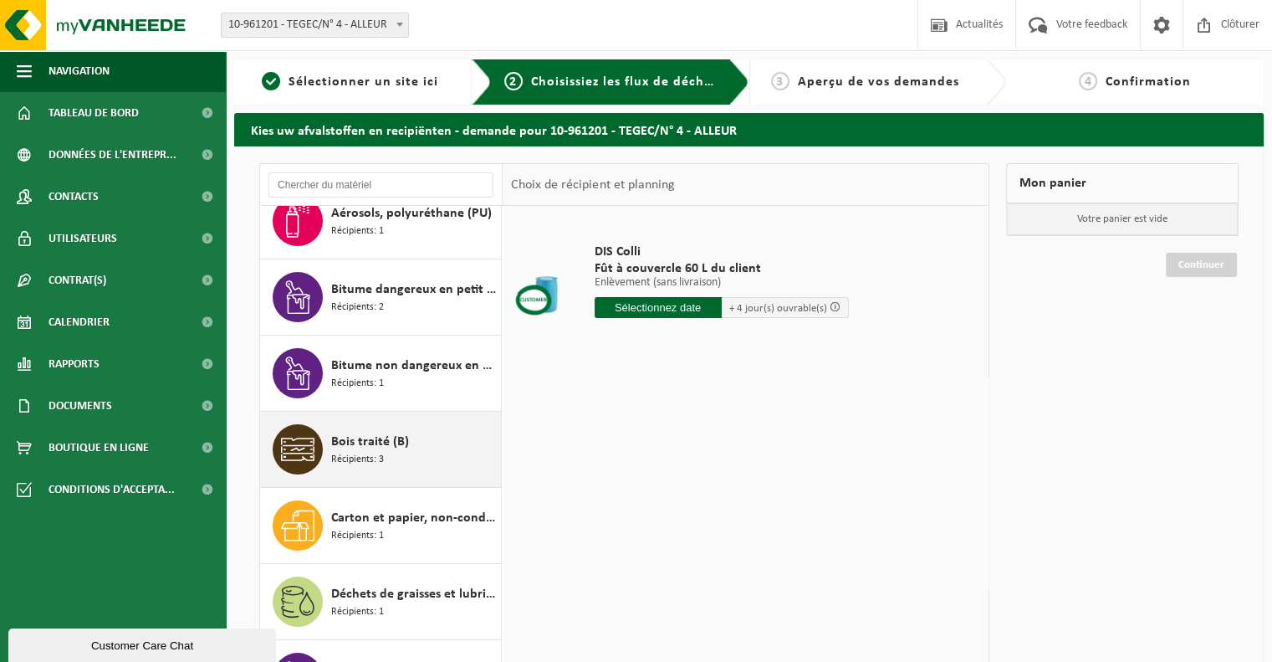
click at [381, 457] on span "Récipients: 3" at bounding box center [357, 460] width 53 height 16
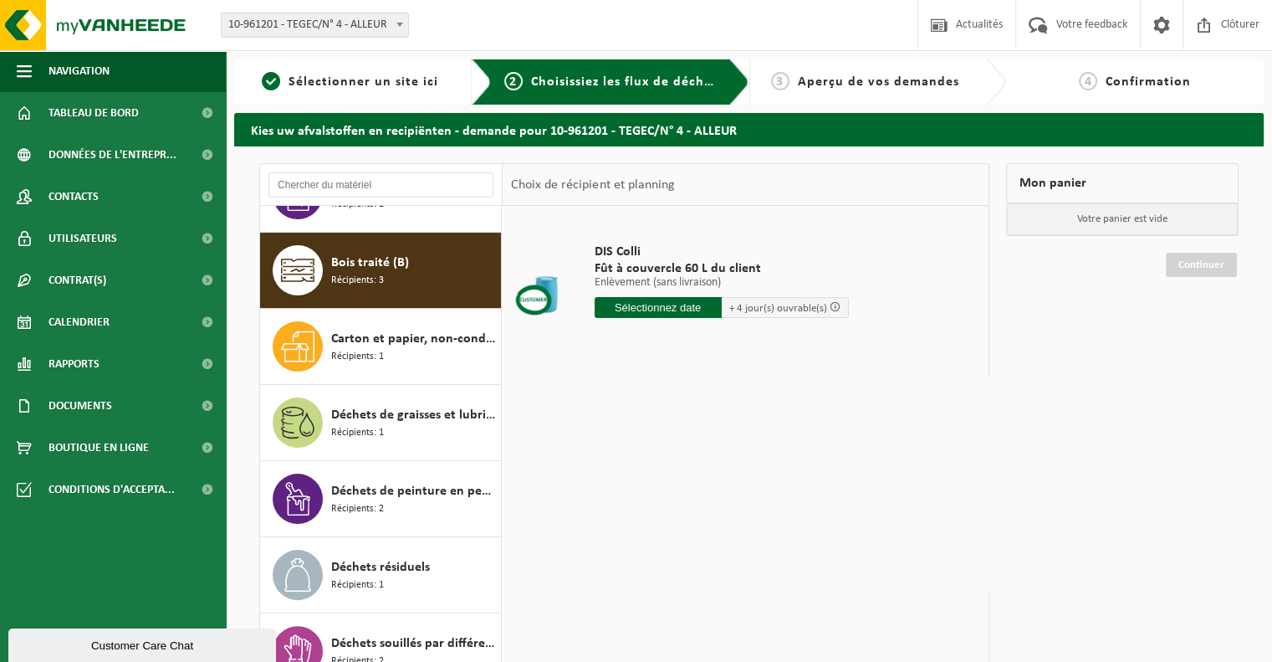
scroll to position [455, 0]
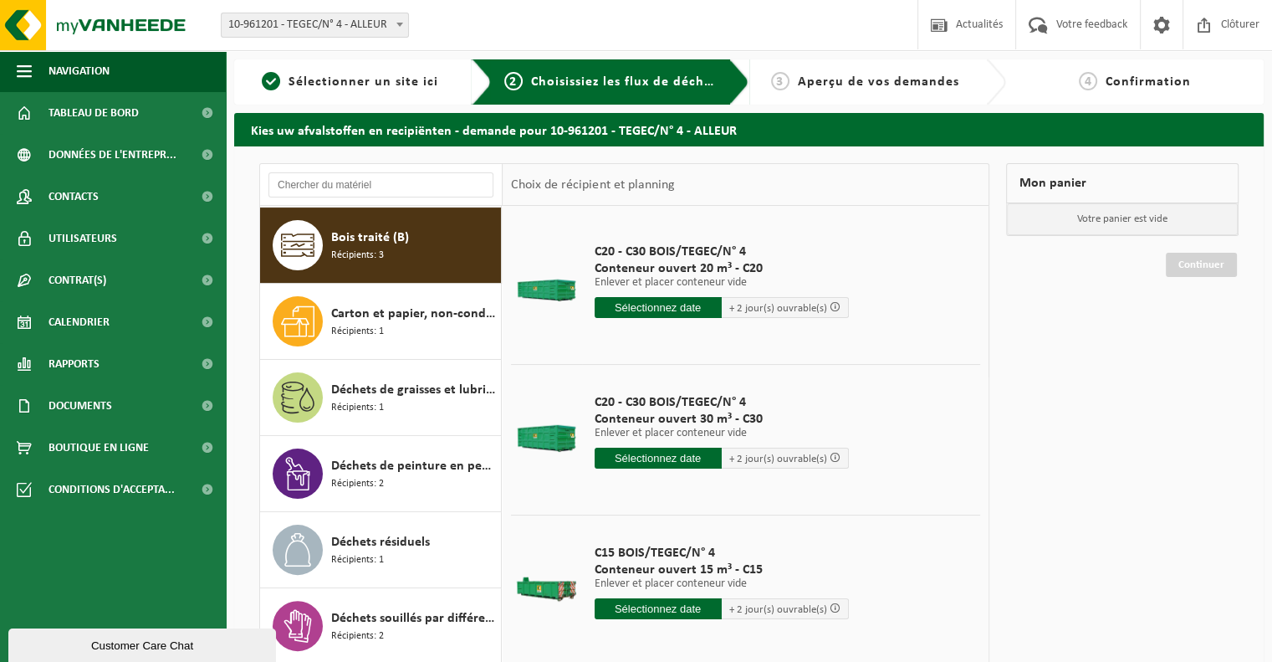
click at [642, 304] on input "text" at bounding box center [658, 307] width 127 height 21
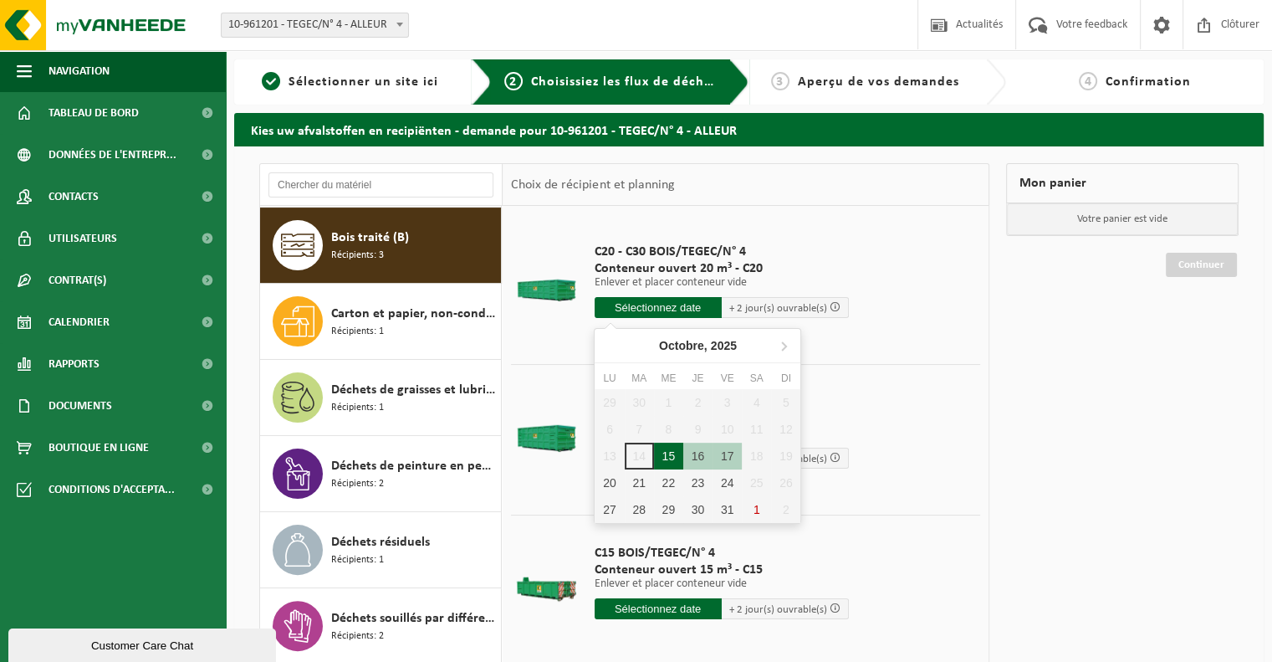
click at [674, 461] on div "15" at bounding box center [668, 456] width 29 height 27
type input "à partir de 2025-10-15"
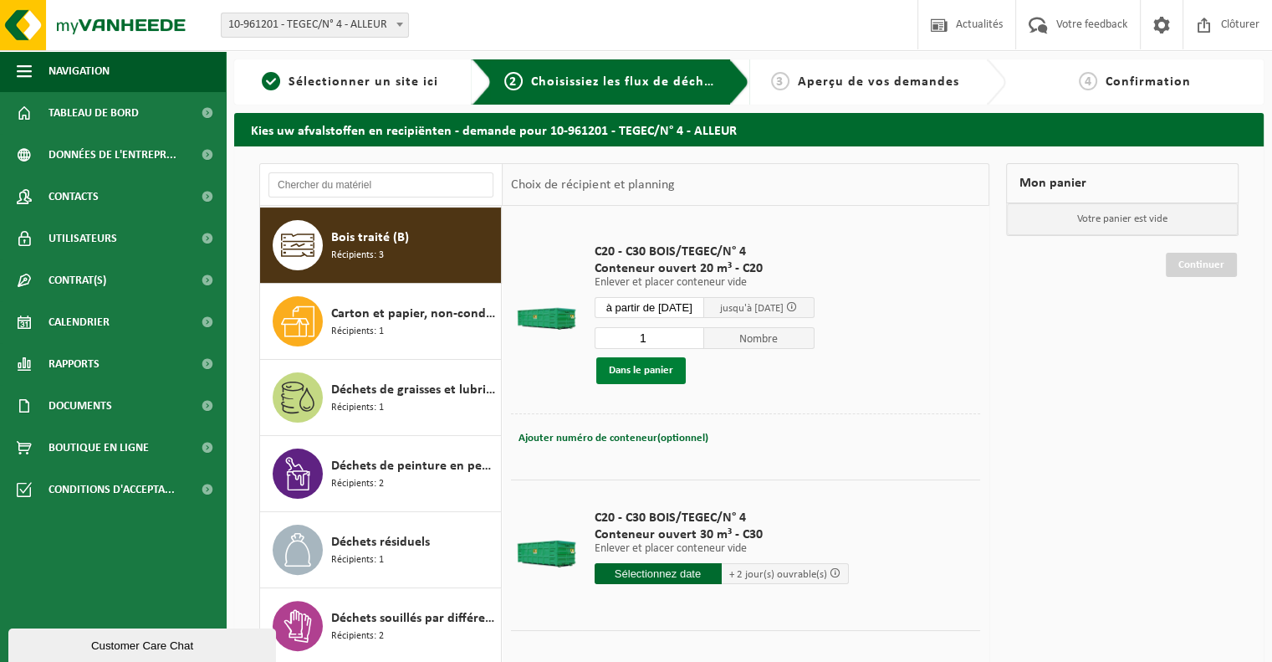
click at [669, 372] on button "Dans le panier" at bounding box center [641, 370] width 90 height 27
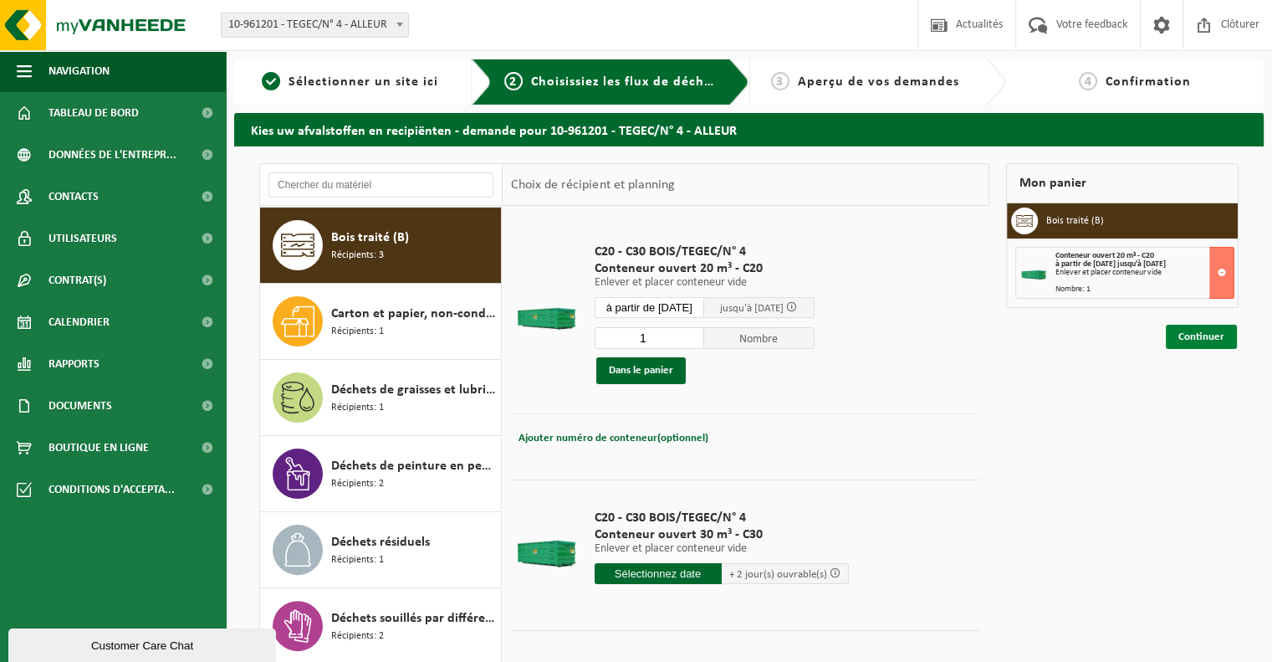
click at [1213, 335] on link "Continuer" at bounding box center [1201, 337] width 71 height 24
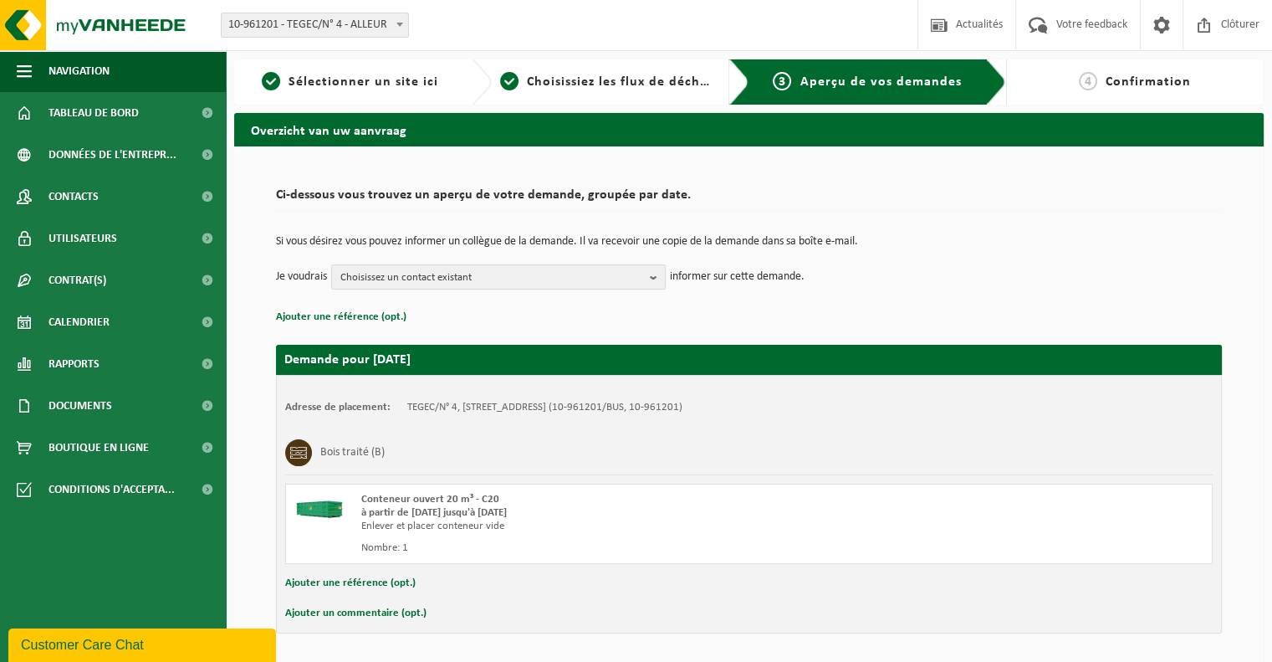
scroll to position [54, 0]
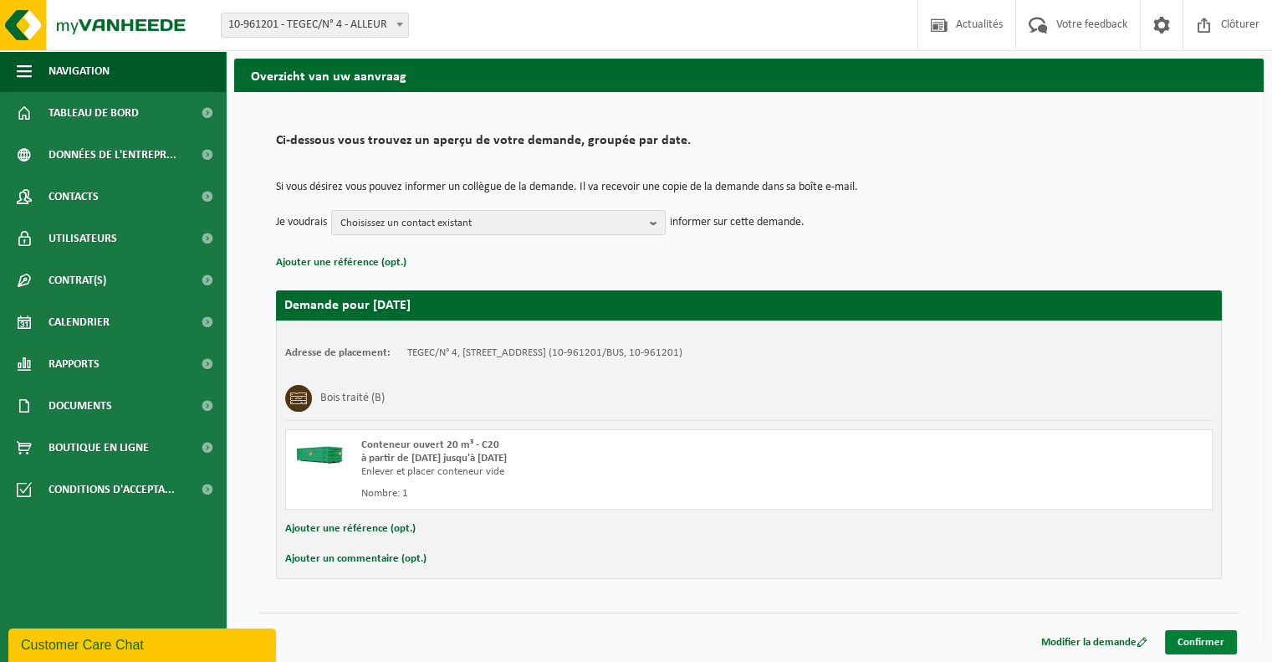
click at [1196, 636] on link "Confirmer" at bounding box center [1201, 642] width 72 height 24
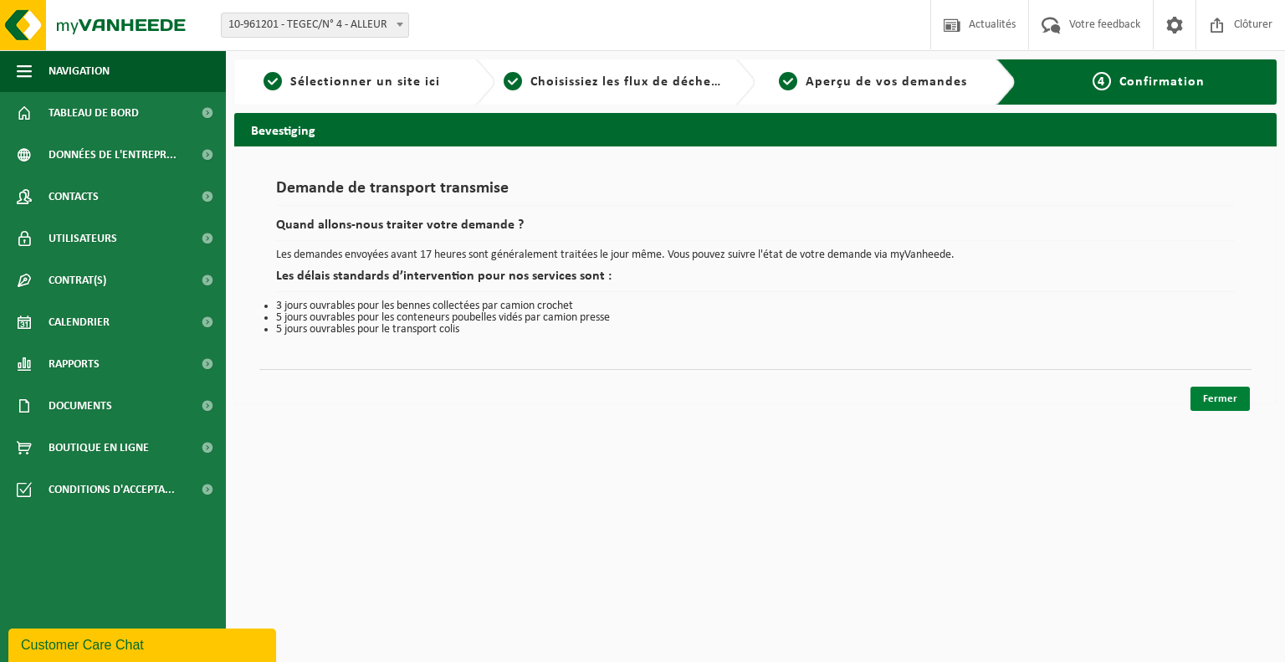
click at [1225, 392] on link "Fermer" at bounding box center [1219, 398] width 59 height 24
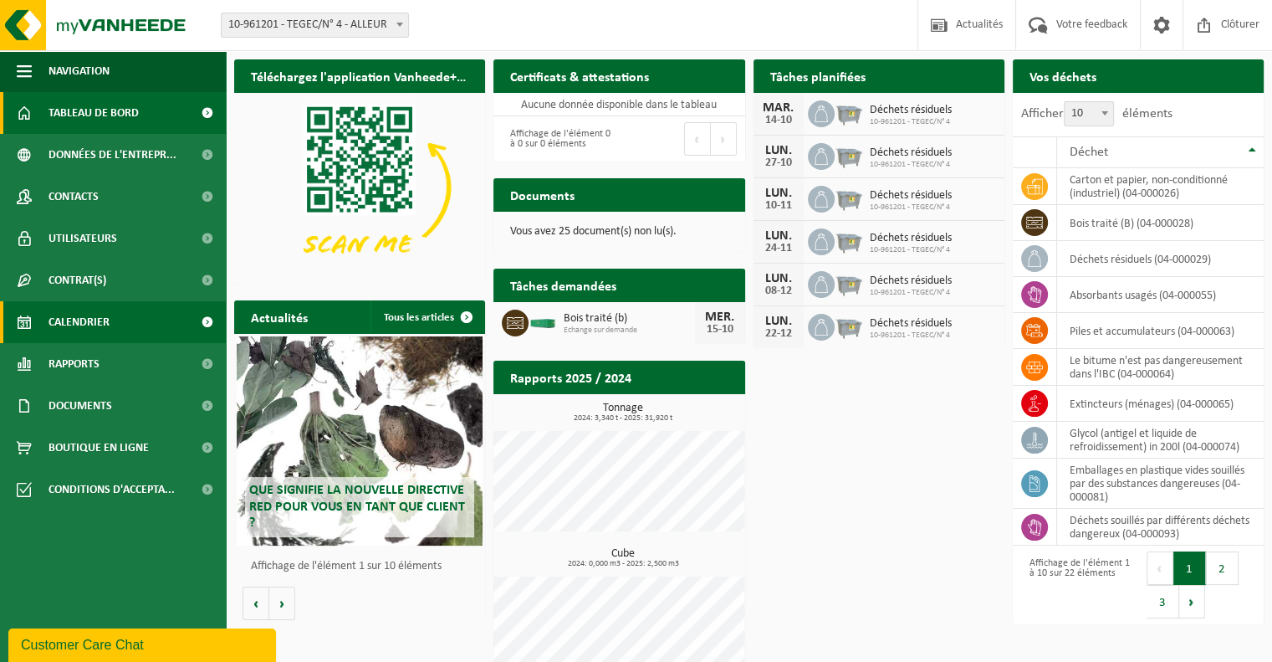
click at [106, 314] on span "Calendrier" at bounding box center [79, 322] width 61 height 42
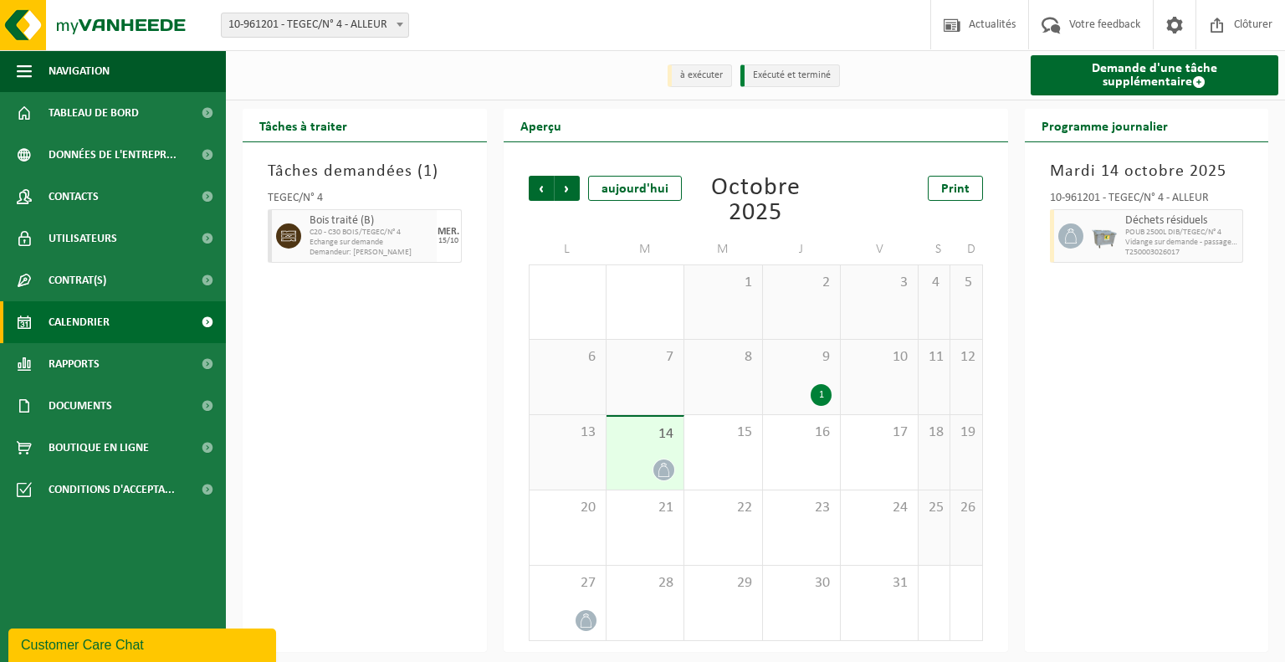
click at [825, 407] on div "9 1" at bounding box center [801, 377] width 77 height 74
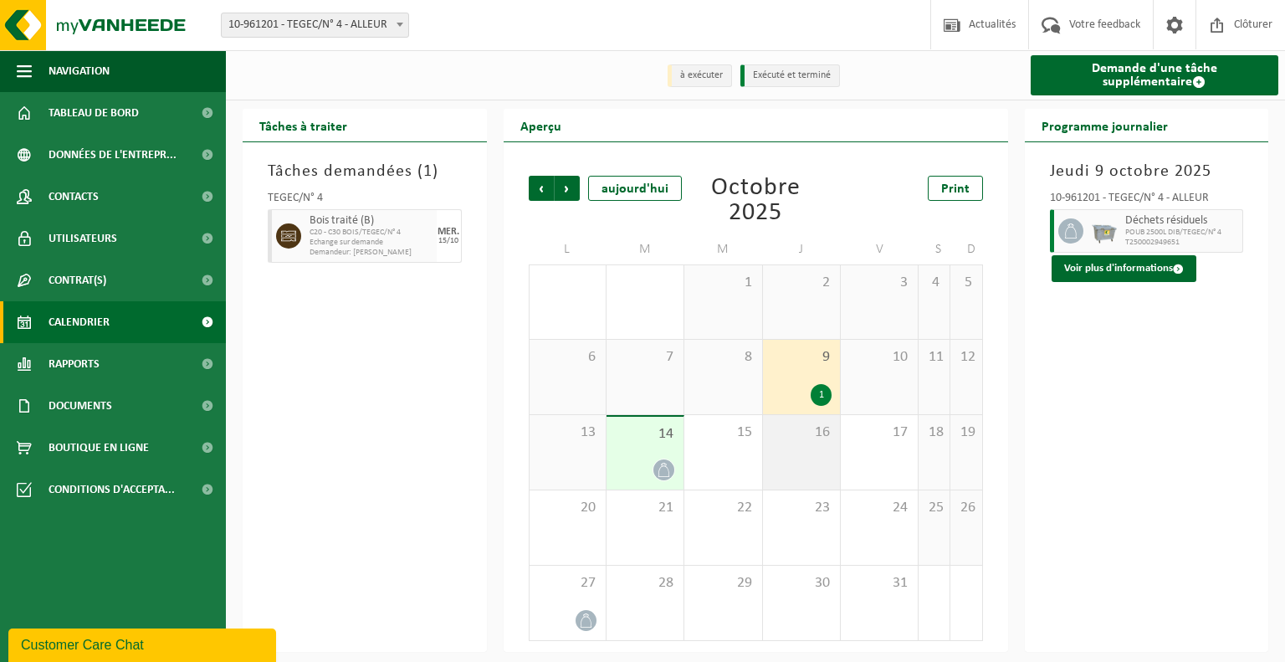
click at [803, 454] on div "16" at bounding box center [801, 452] width 77 height 74
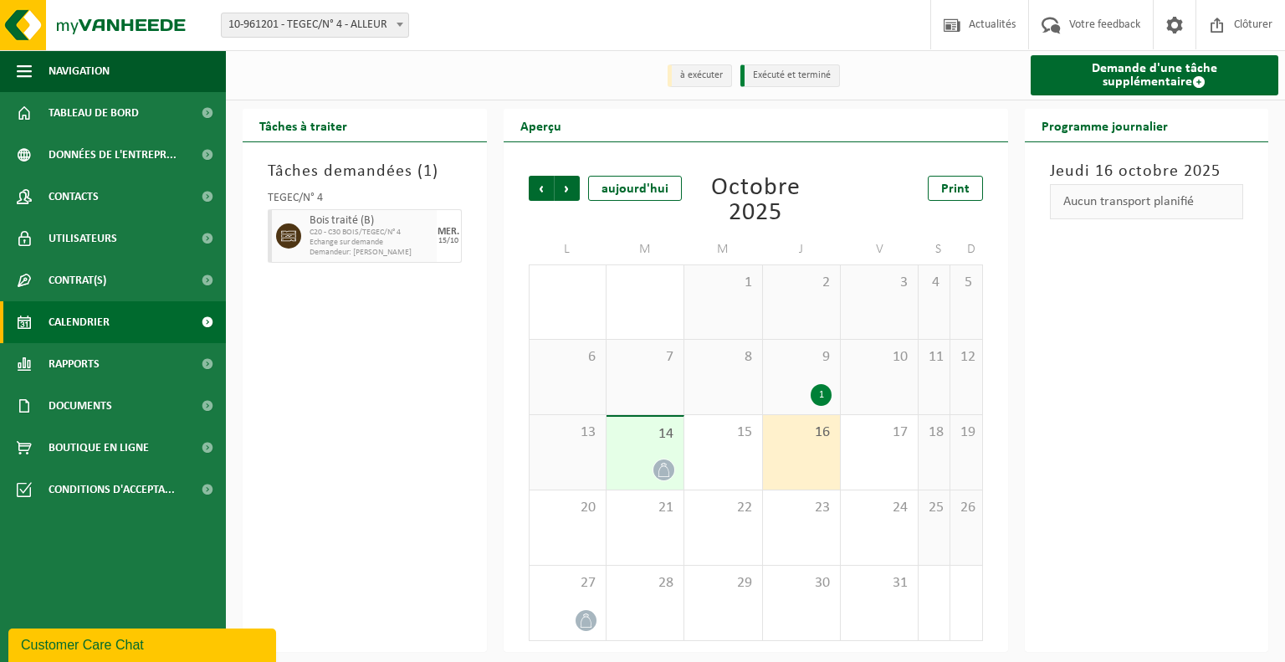
click at [369, 234] on span "C20 - C30 BOIS/TEGEC/N° 4" at bounding box center [371, 233] width 123 height 10
click at [341, 21] on span "10-961201 - TEGEC/N° 4 - ALLEUR" at bounding box center [315, 24] width 187 height 23
select select "37754"
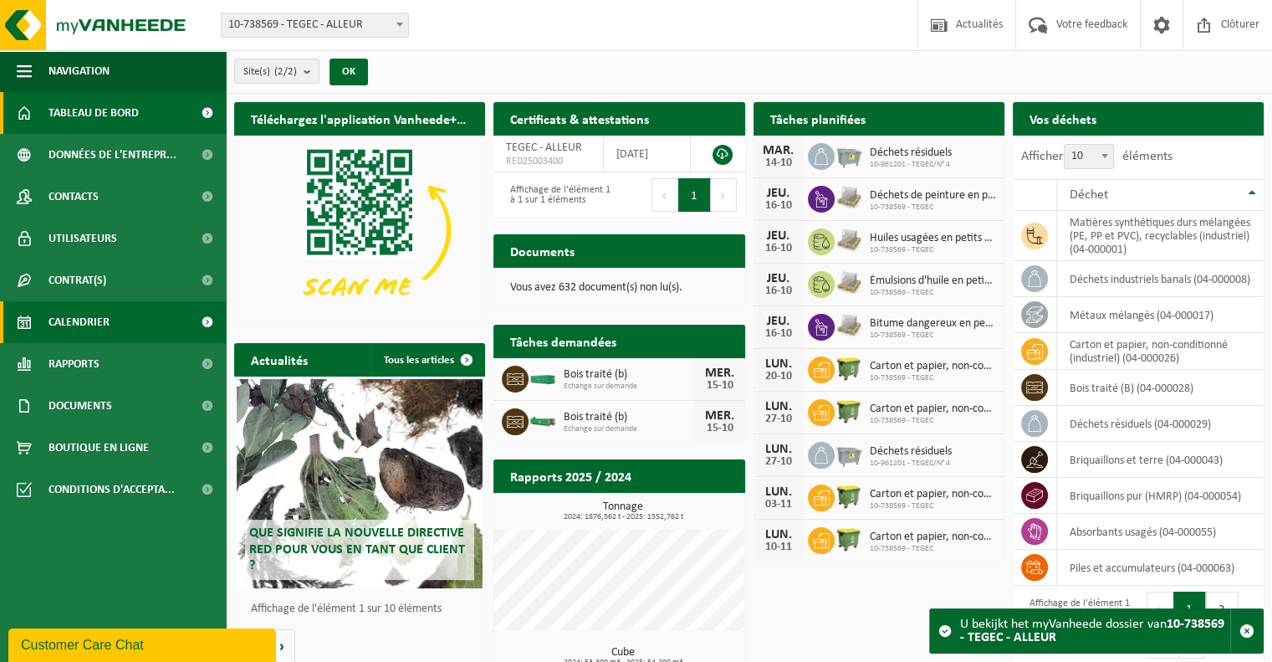
click at [103, 325] on span "Calendrier" at bounding box center [79, 322] width 61 height 42
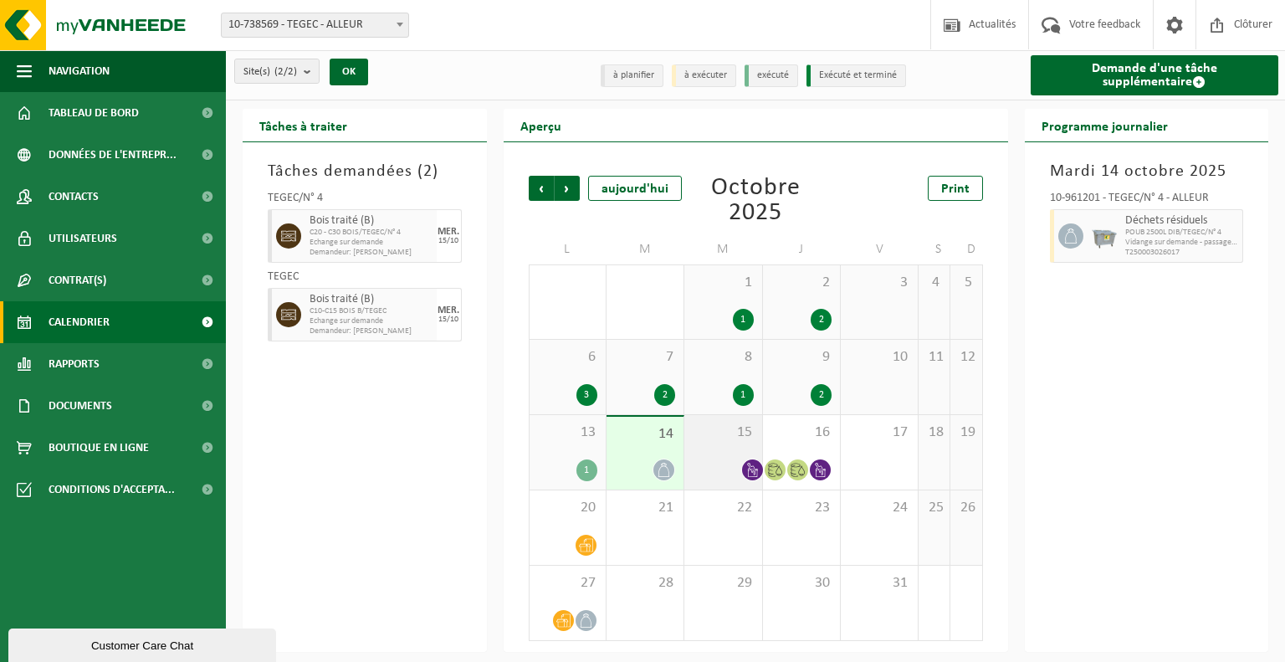
click at [715, 473] on div "15" at bounding box center [722, 452] width 77 height 74
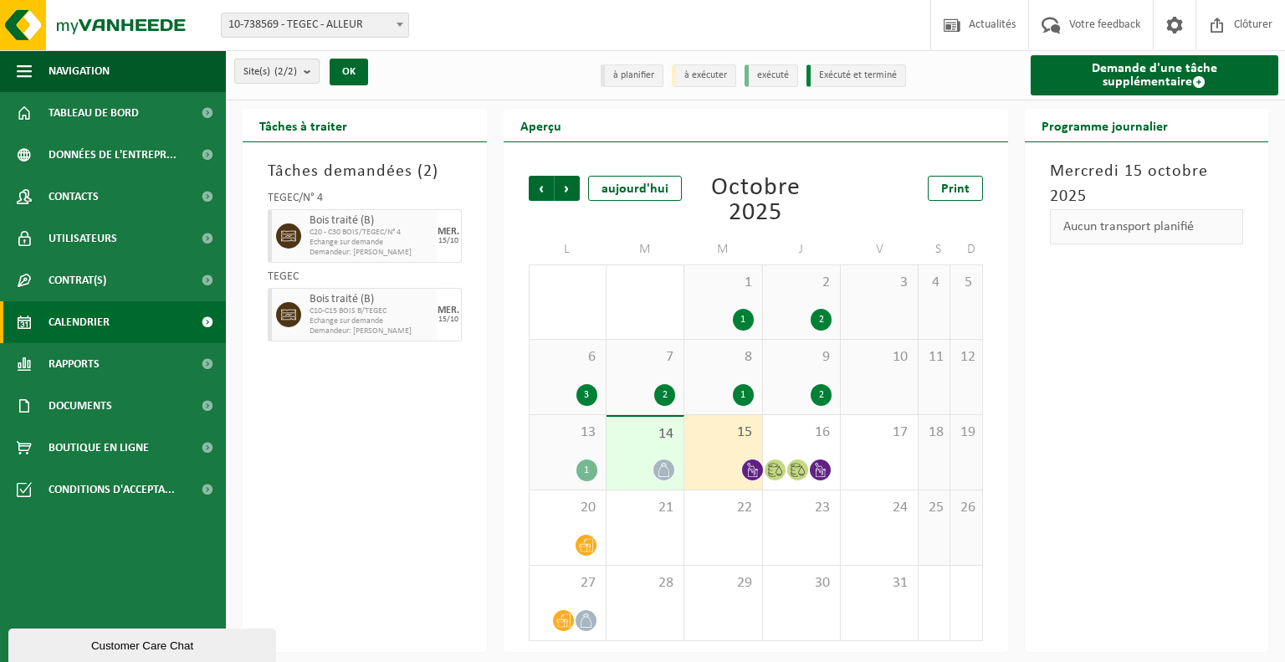
click at [449, 492] on div "Tâches demandées ( 2 ) TEGEC/N° 4 Bois traité (B) C20 - C30 BOIS/TEGEC/N° 4 Ech…" at bounding box center [365, 396] width 244 height 509
